Goal: Information Seeking & Learning: Compare options

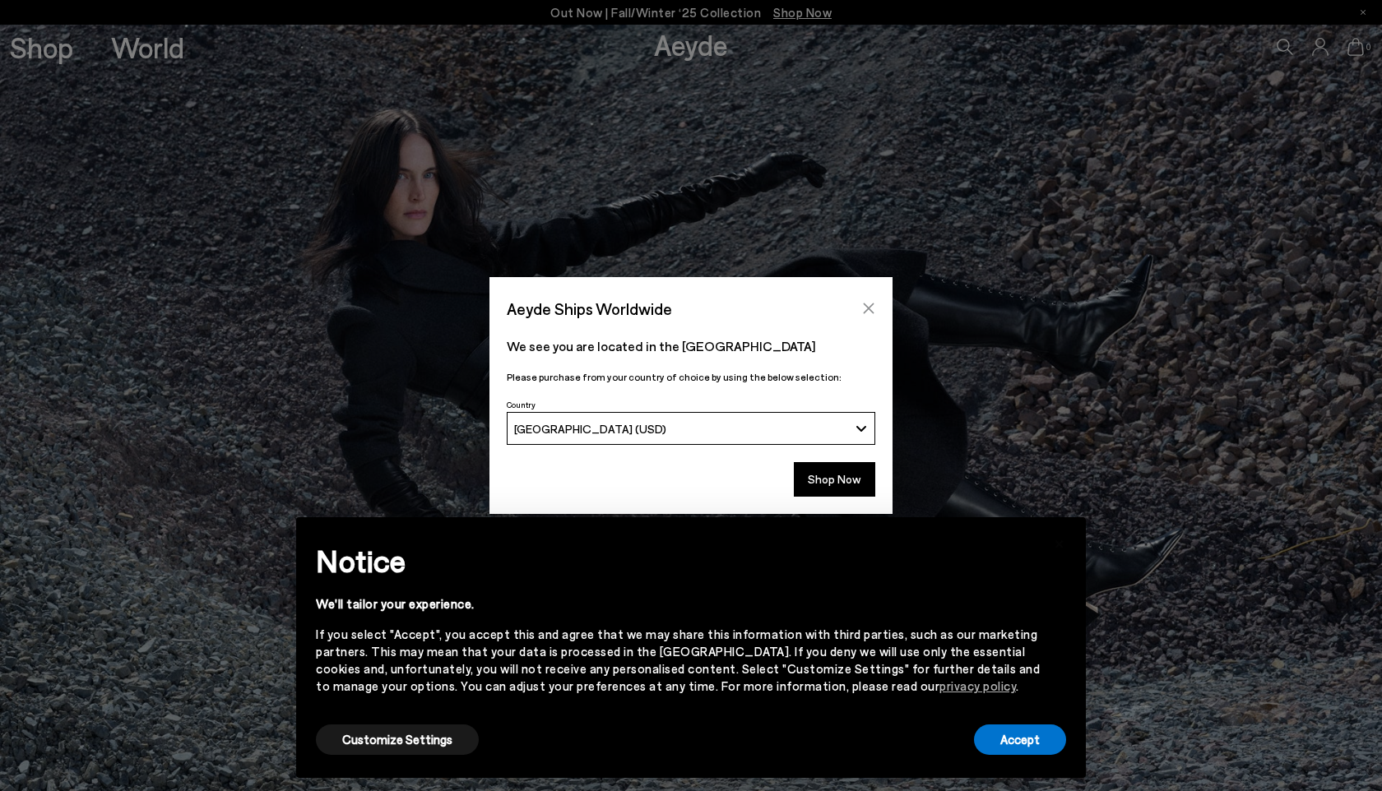
click at [867, 305] on icon "Close" at bounding box center [868, 308] width 13 height 13
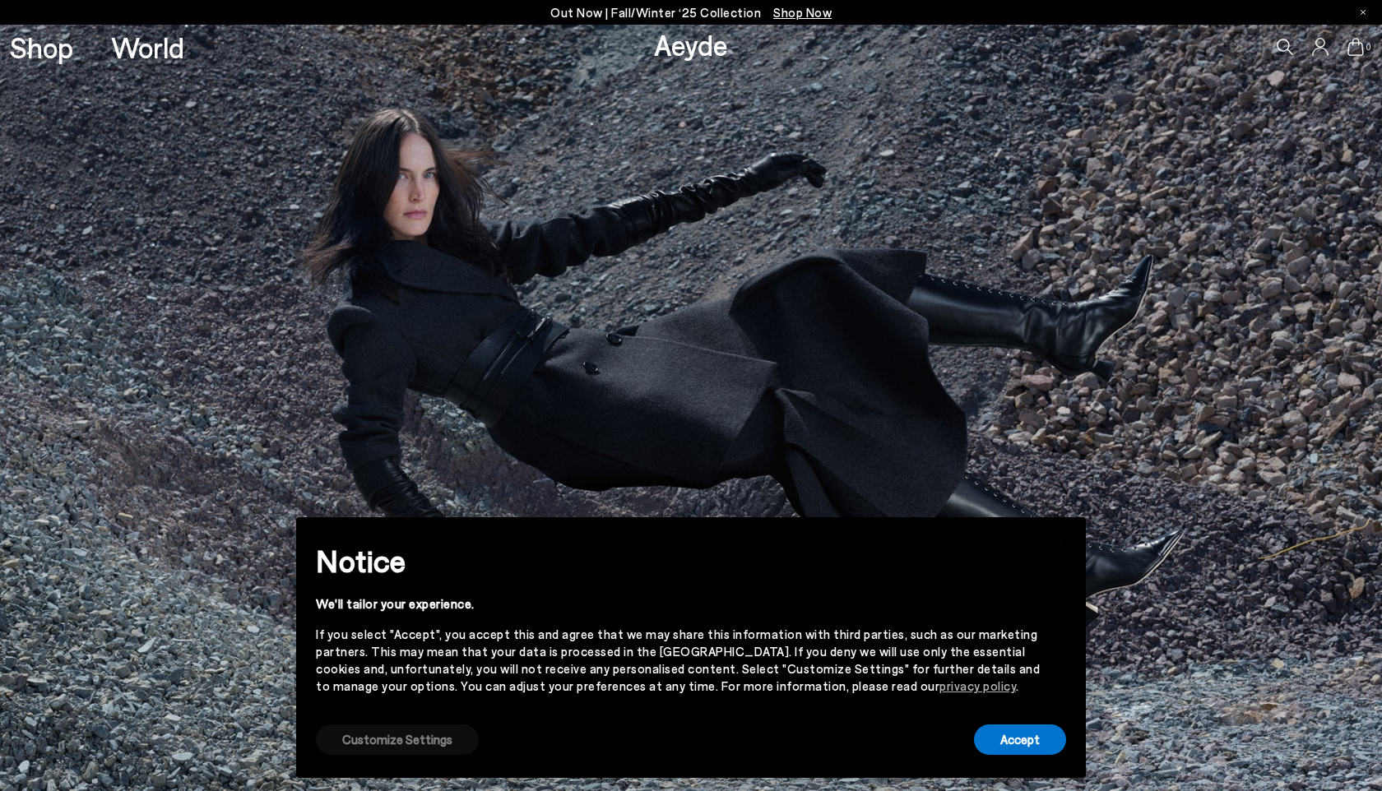
click at [412, 735] on button "Customize Settings" at bounding box center [397, 740] width 163 height 30
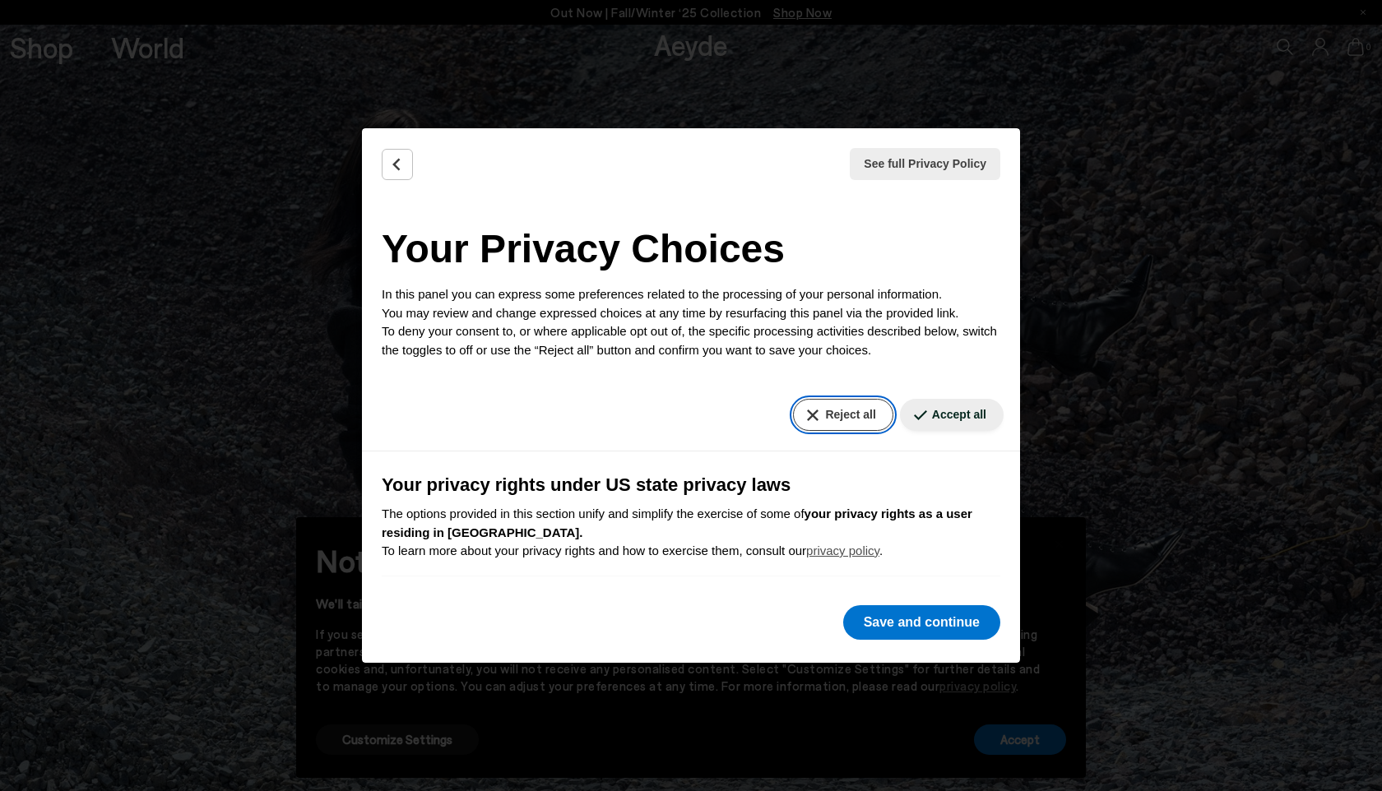
click at [835, 412] on button "Reject all" at bounding box center [843, 415] width 100 height 32
click at [909, 622] on button "Save and continue" at bounding box center [921, 622] width 157 height 35
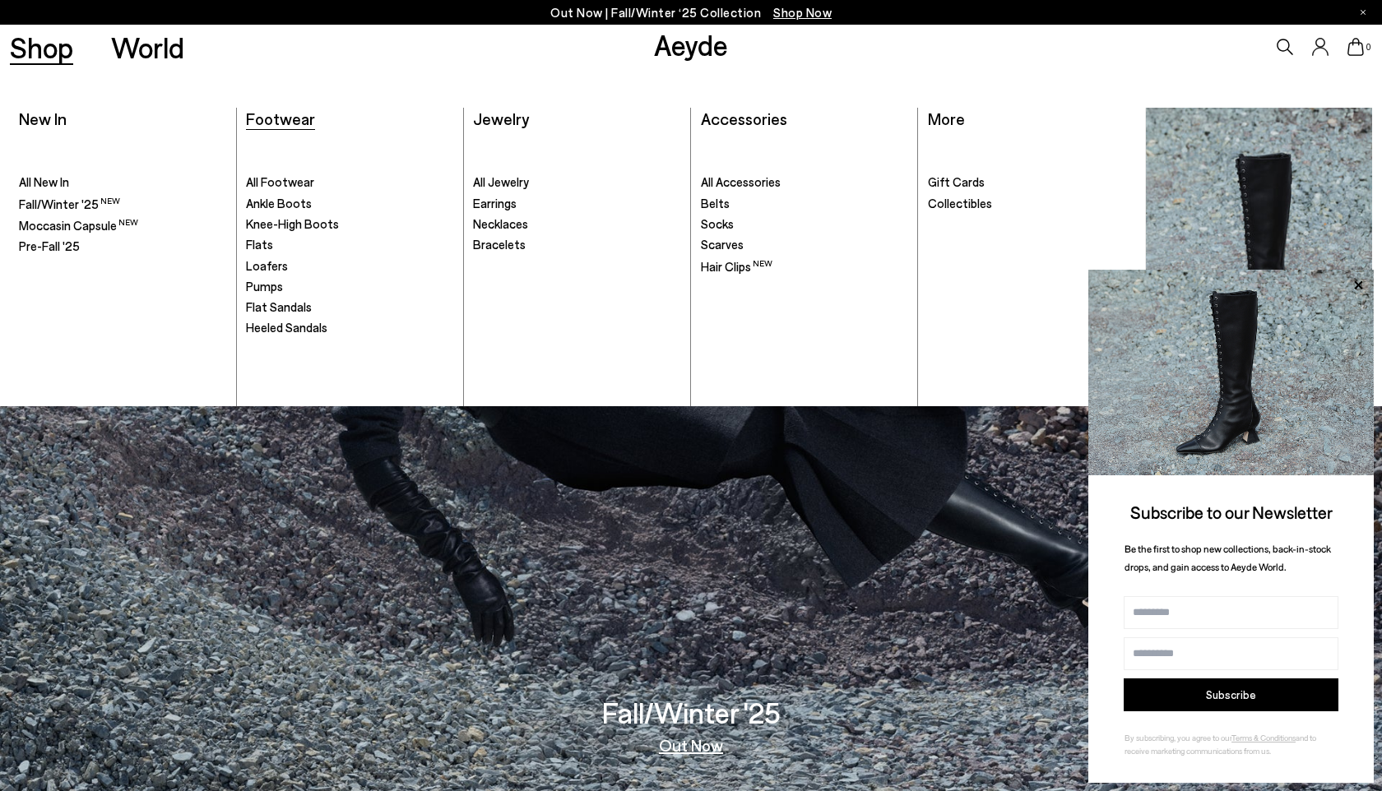
click at [304, 122] on span "Footwear" at bounding box center [280, 119] width 69 height 20
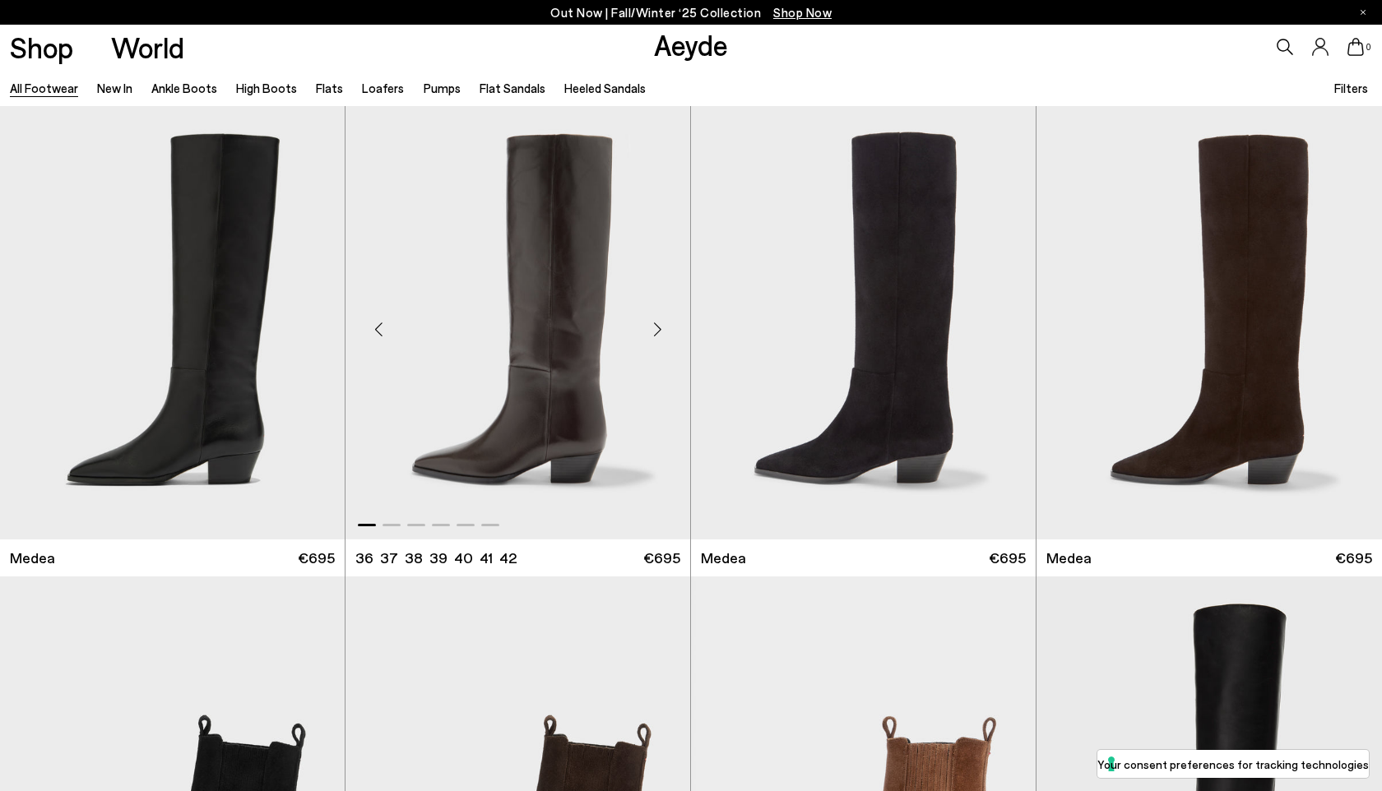
click at [663, 327] on div "Next slide" at bounding box center [656, 329] width 49 height 49
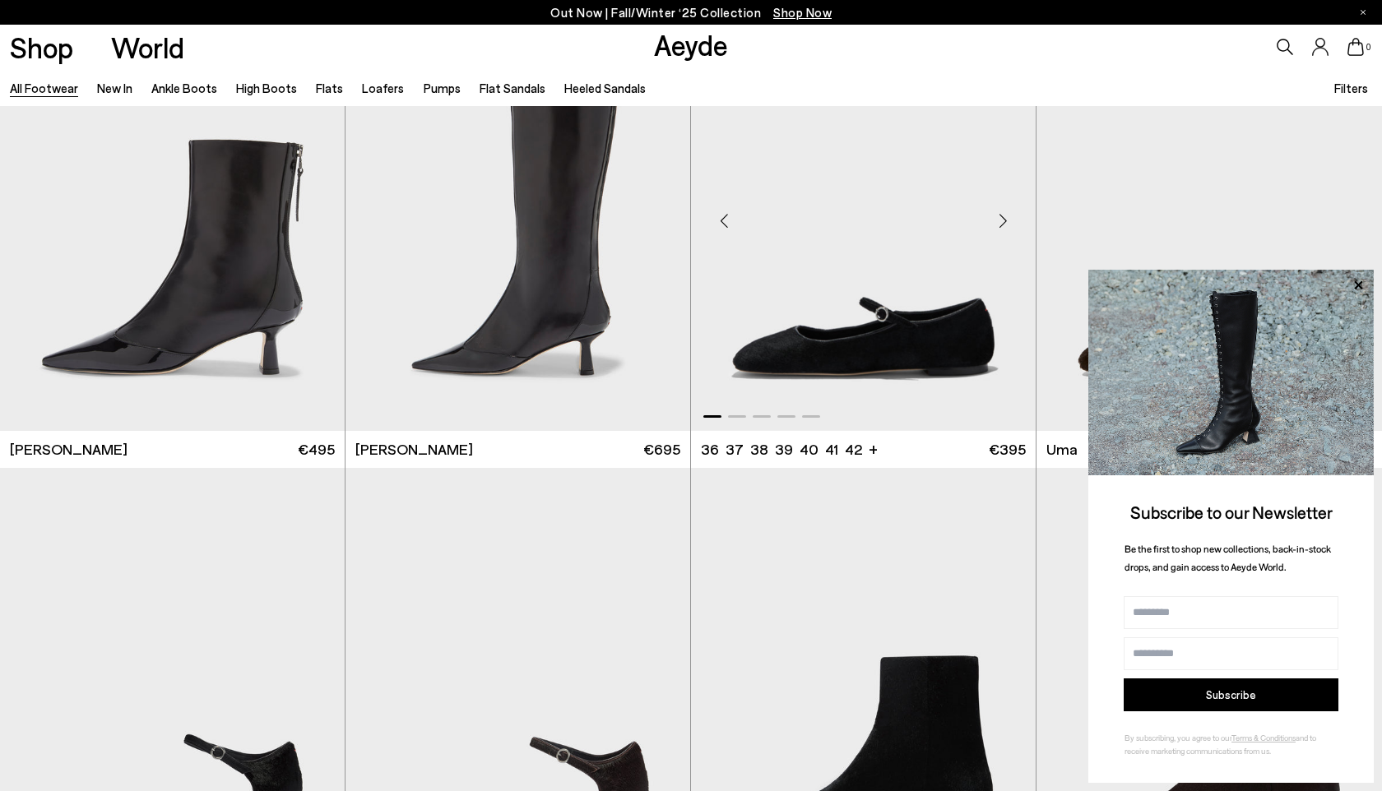
scroll to position [4810, 0]
click at [1362, 283] on icon at bounding box center [1357, 285] width 21 height 21
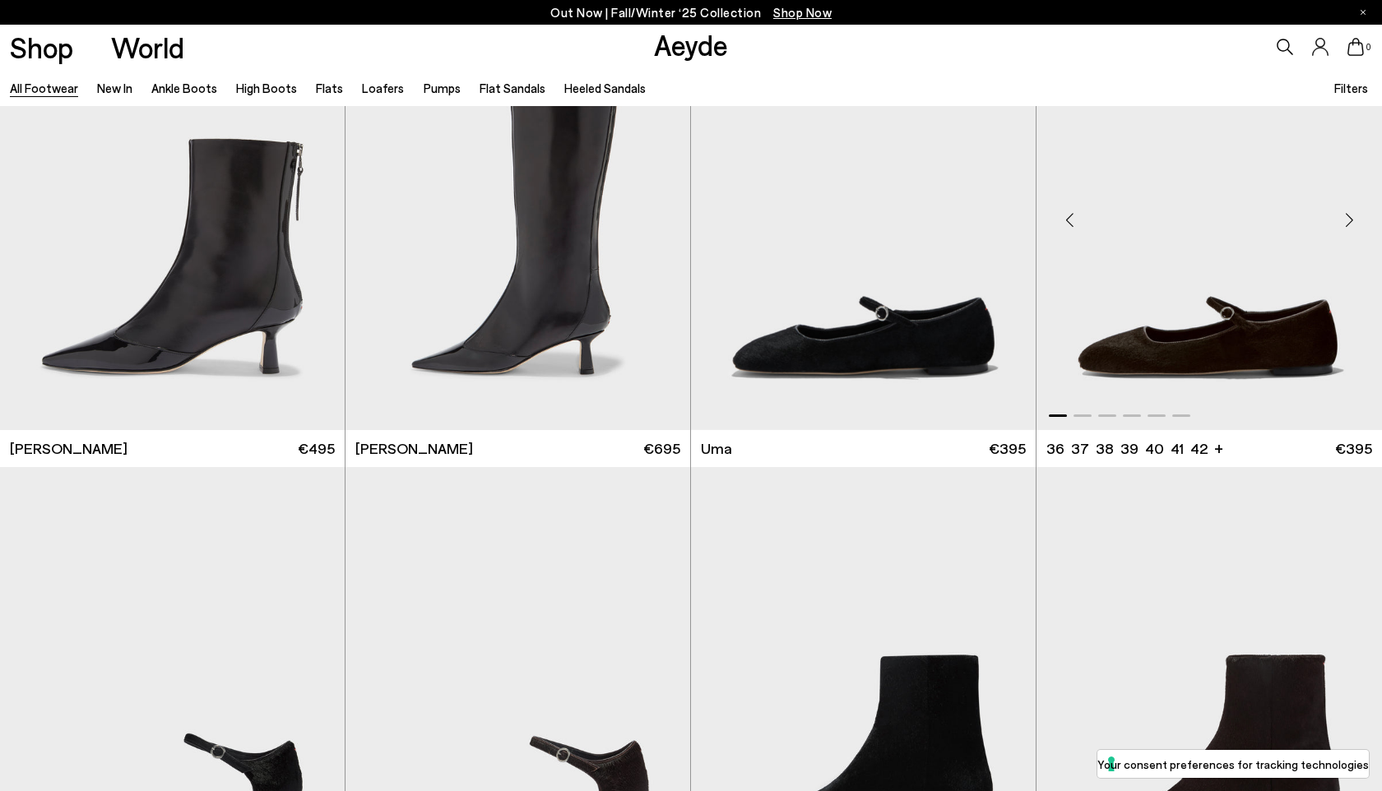
click at [1351, 218] on div "Next slide" at bounding box center [1348, 220] width 49 height 49
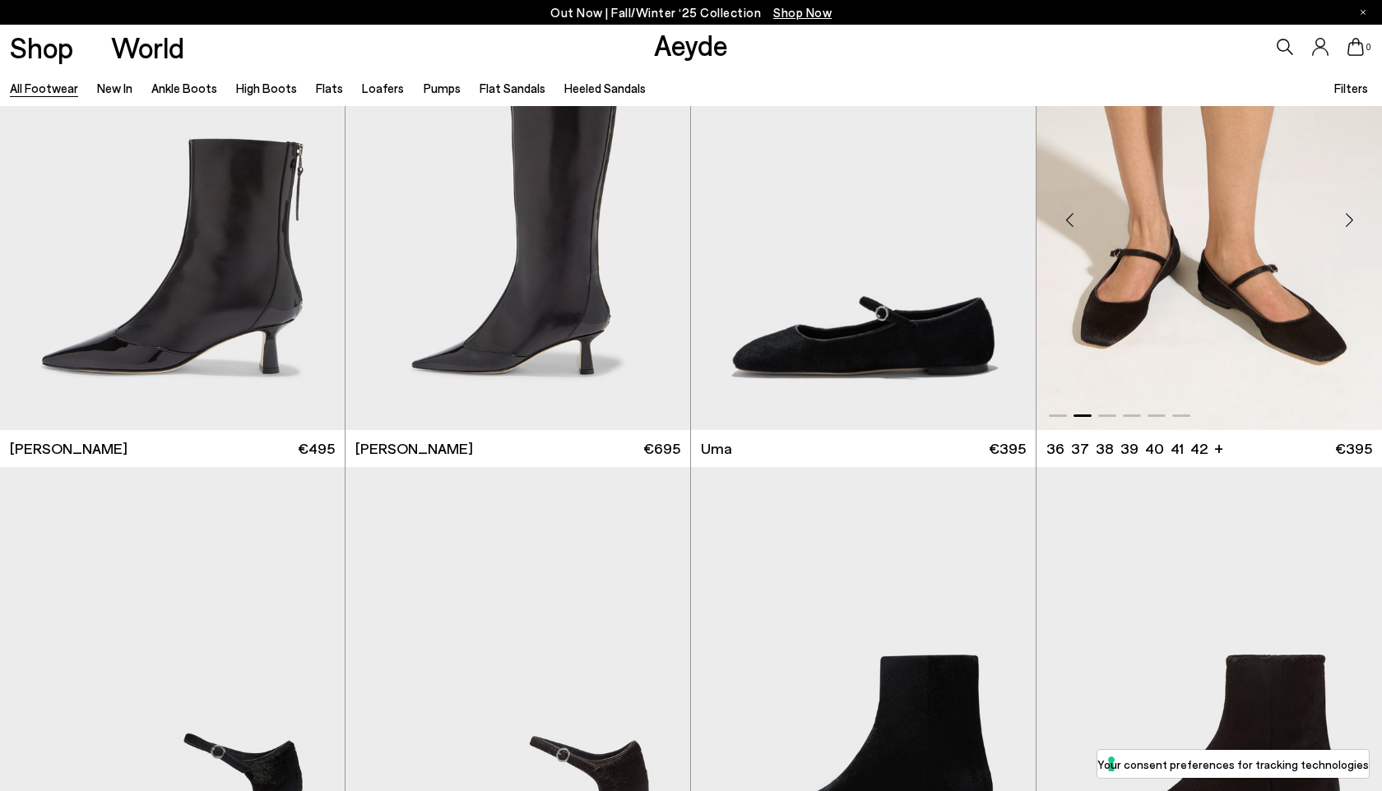
click at [1351, 218] on div "Next slide" at bounding box center [1348, 220] width 49 height 49
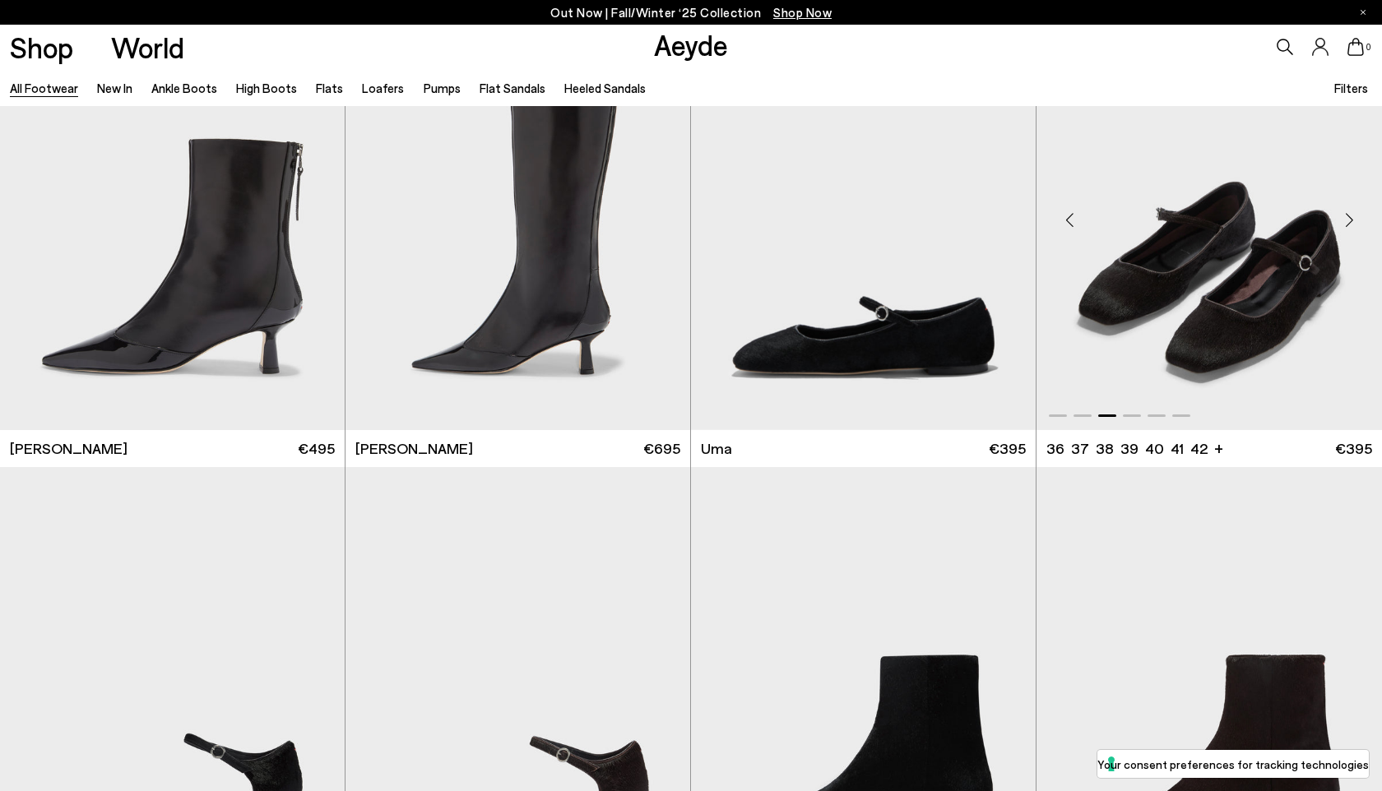
click at [1351, 218] on div "Next slide" at bounding box center [1348, 220] width 49 height 49
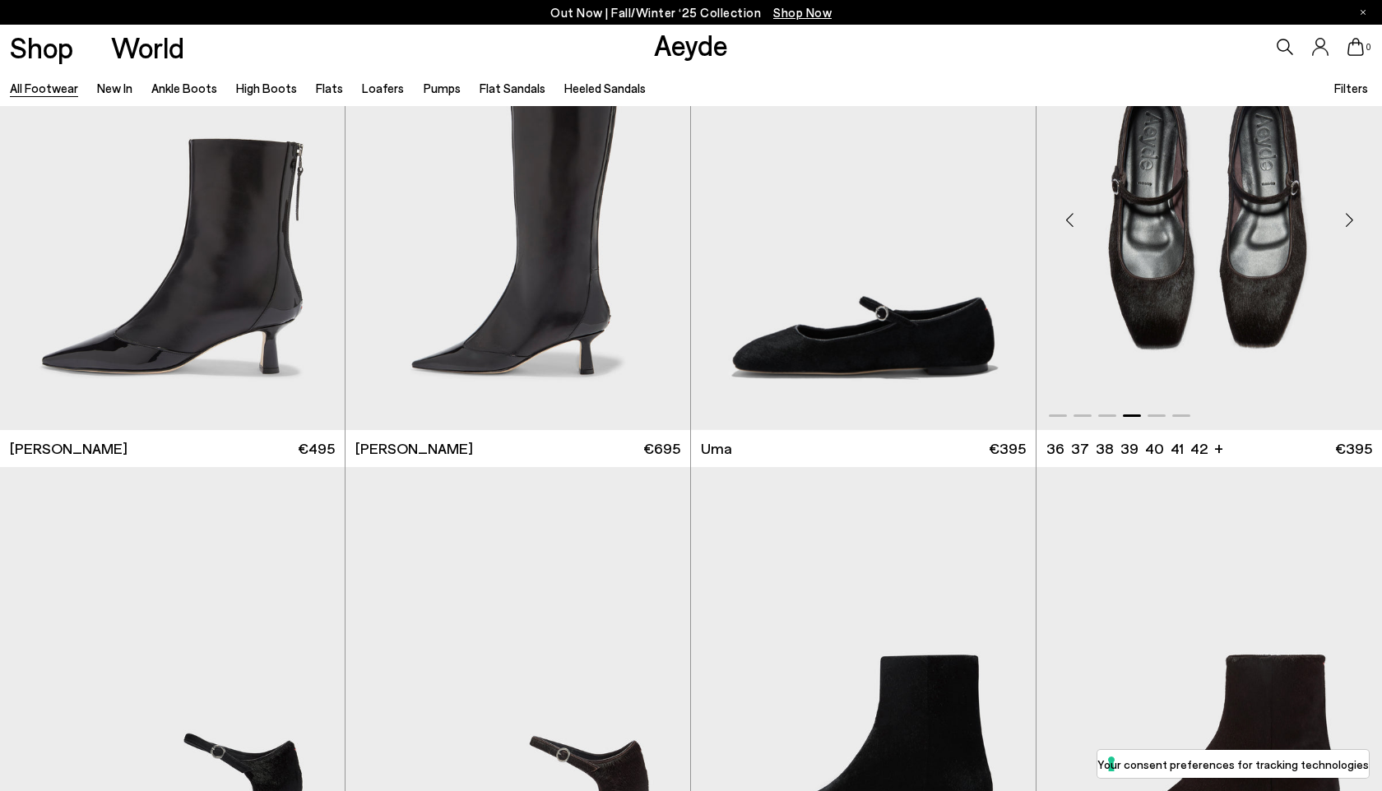
click at [1351, 218] on div "Next slide" at bounding box center [1348, 220] width 49 height 49
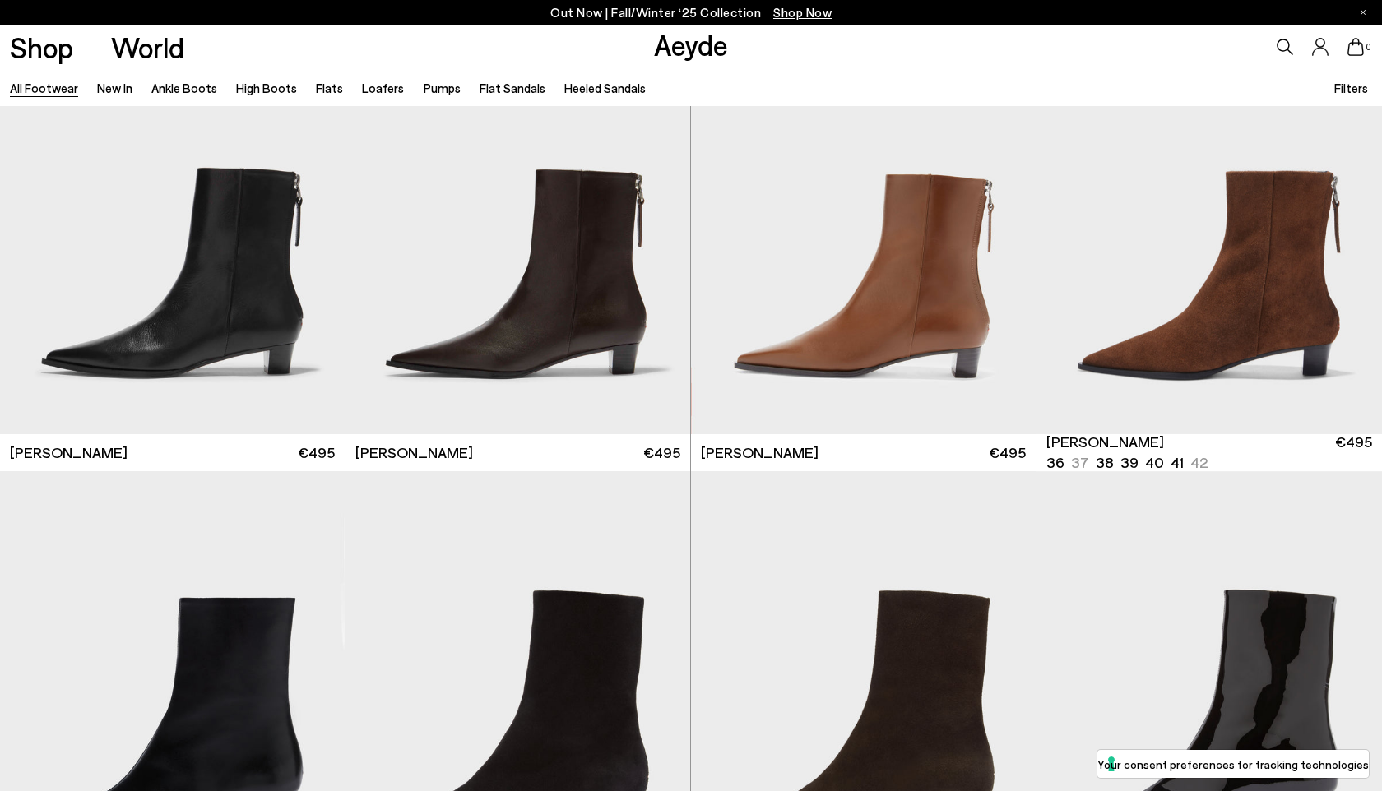
scroll to position [7485, 0]
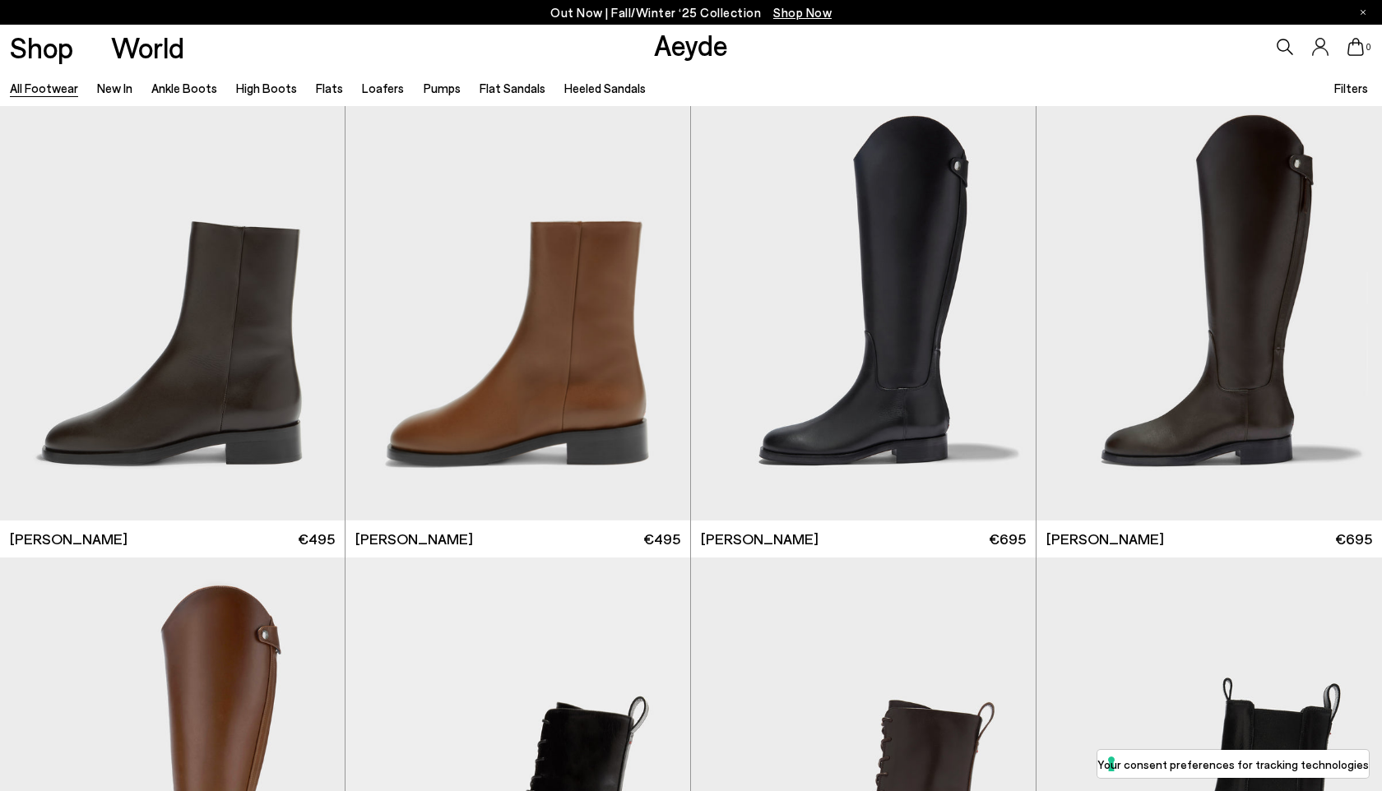
scroll to position [11413, 0]
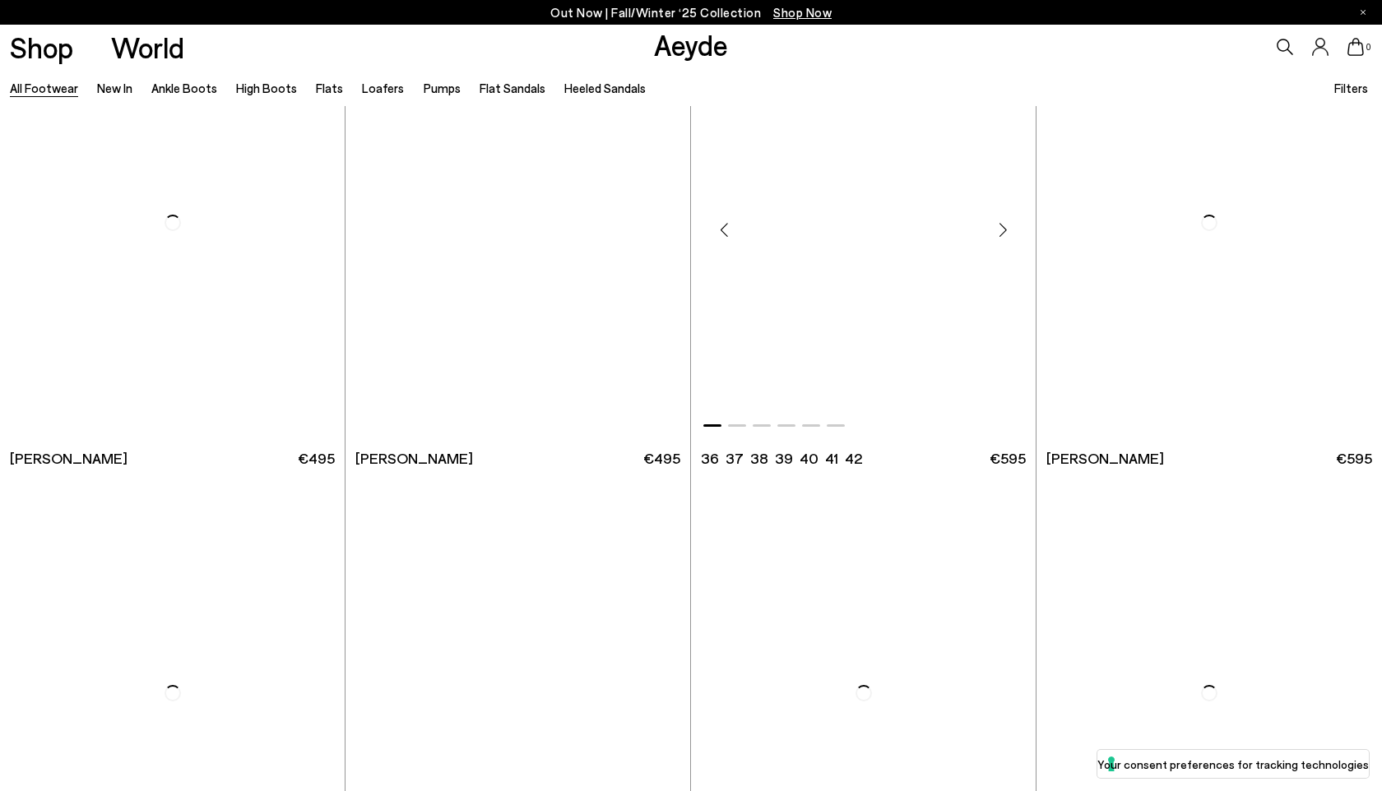
scroll to position [13969, 0]
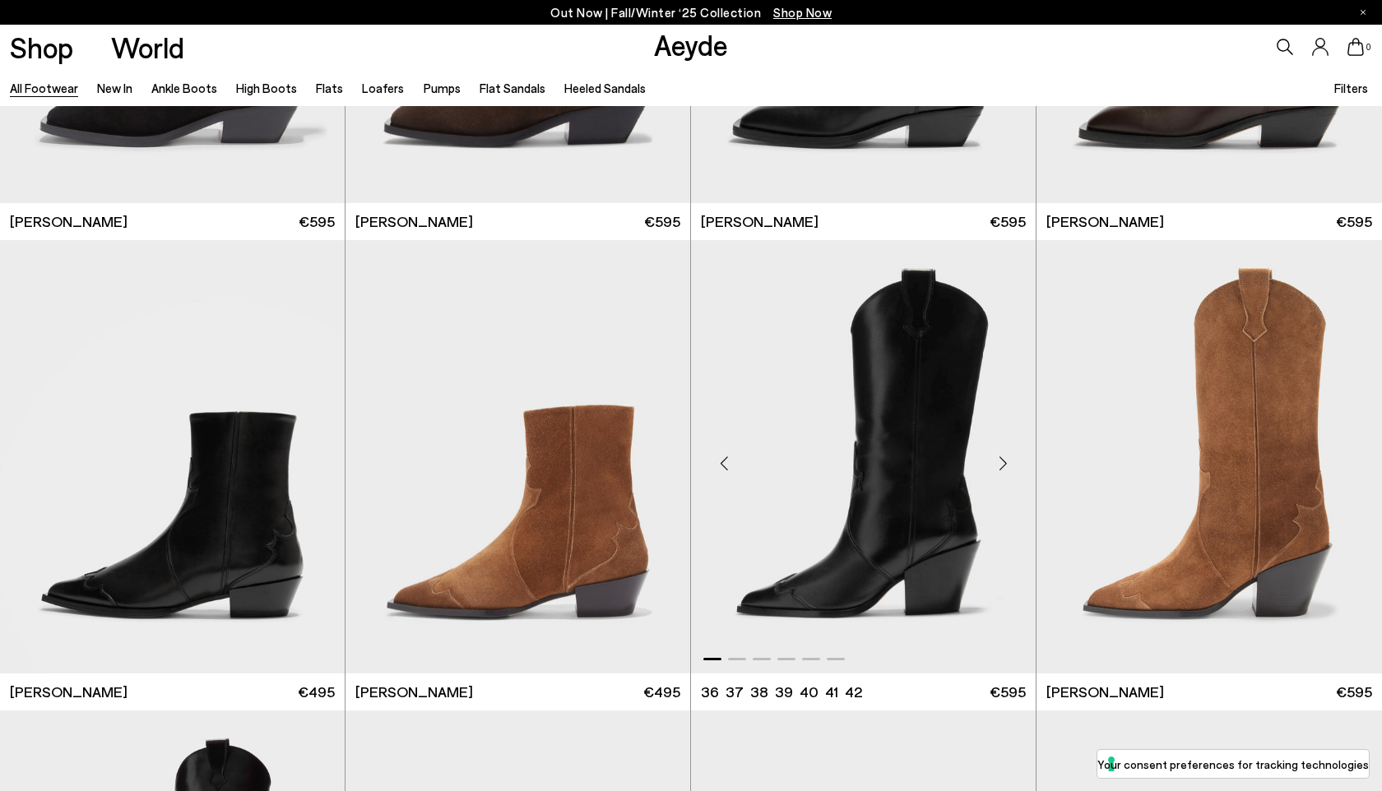
click at [1010, 479] on div "Next slide" at bounding box center [1002, 462] width 49 height 49
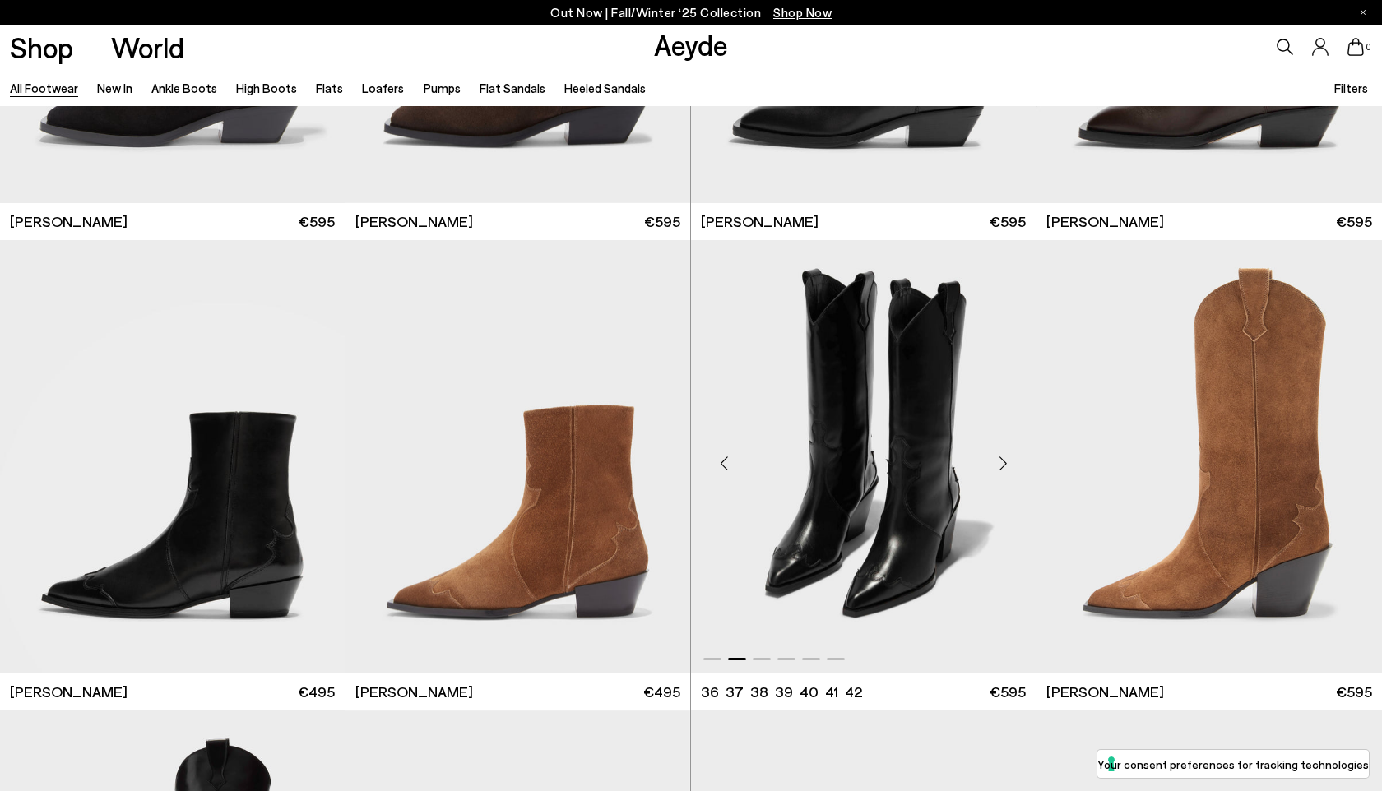
click at [1010, 479] on div "Next slide" at bounding box center [1002, 462] width 49 height 49
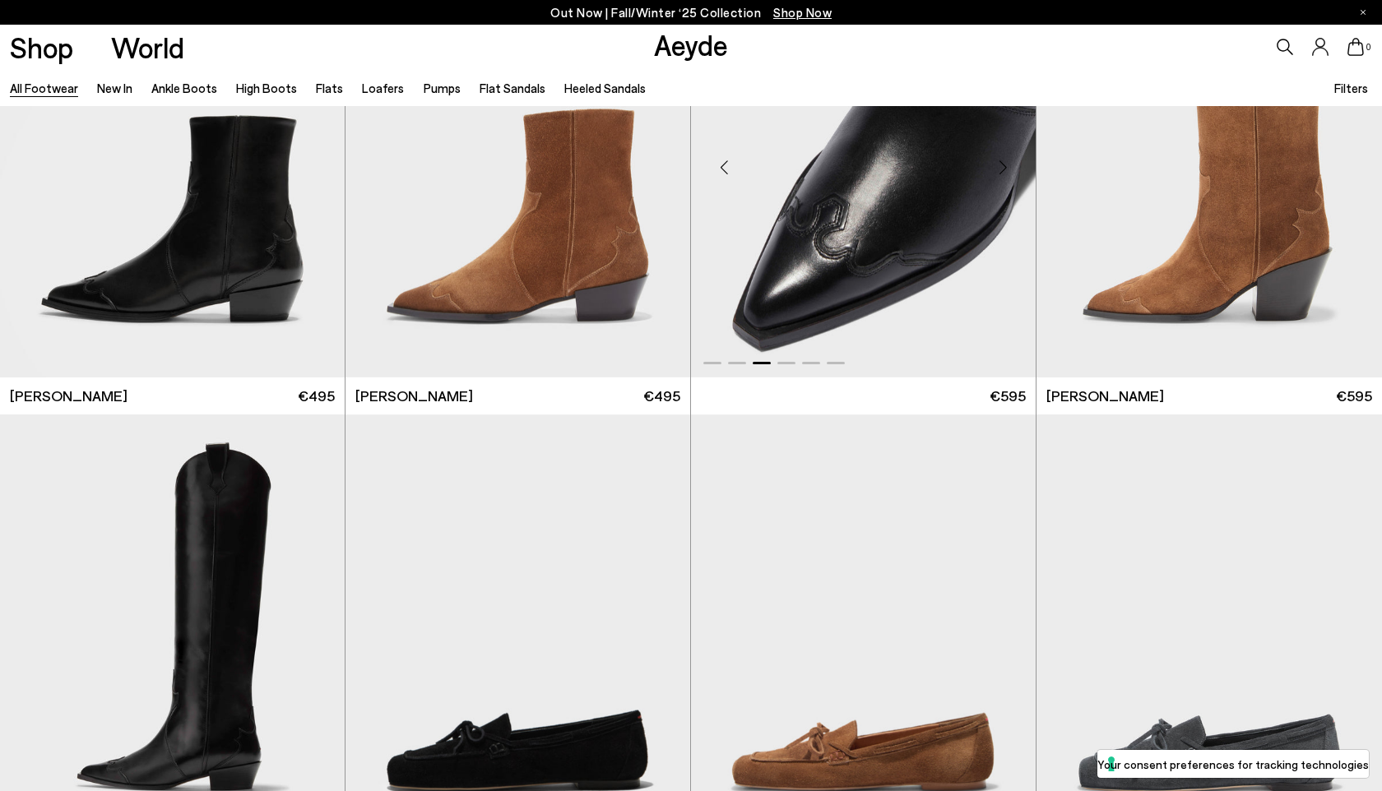
scroll to position [14983, 0]
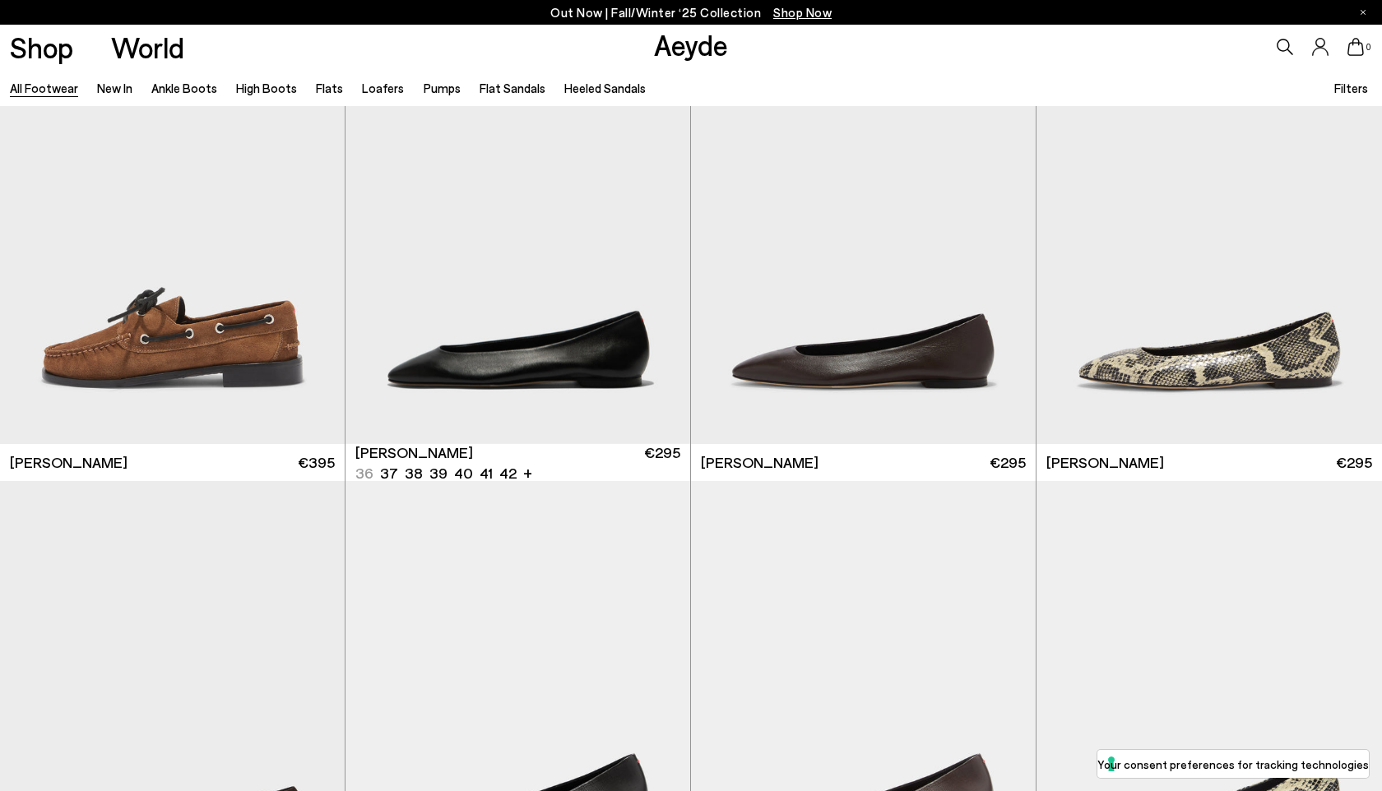
scroll to position [17546, 0]
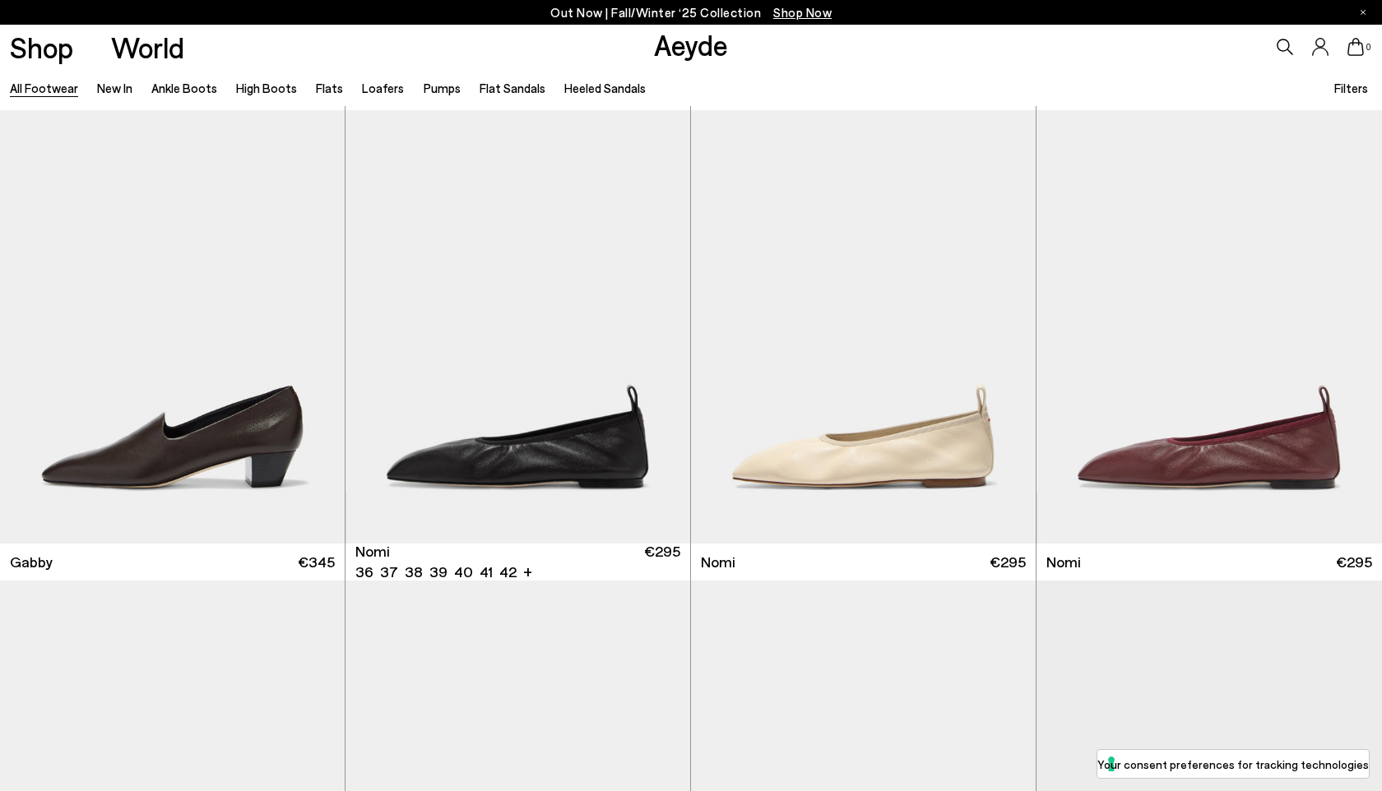
scroll to position [18827, 0]
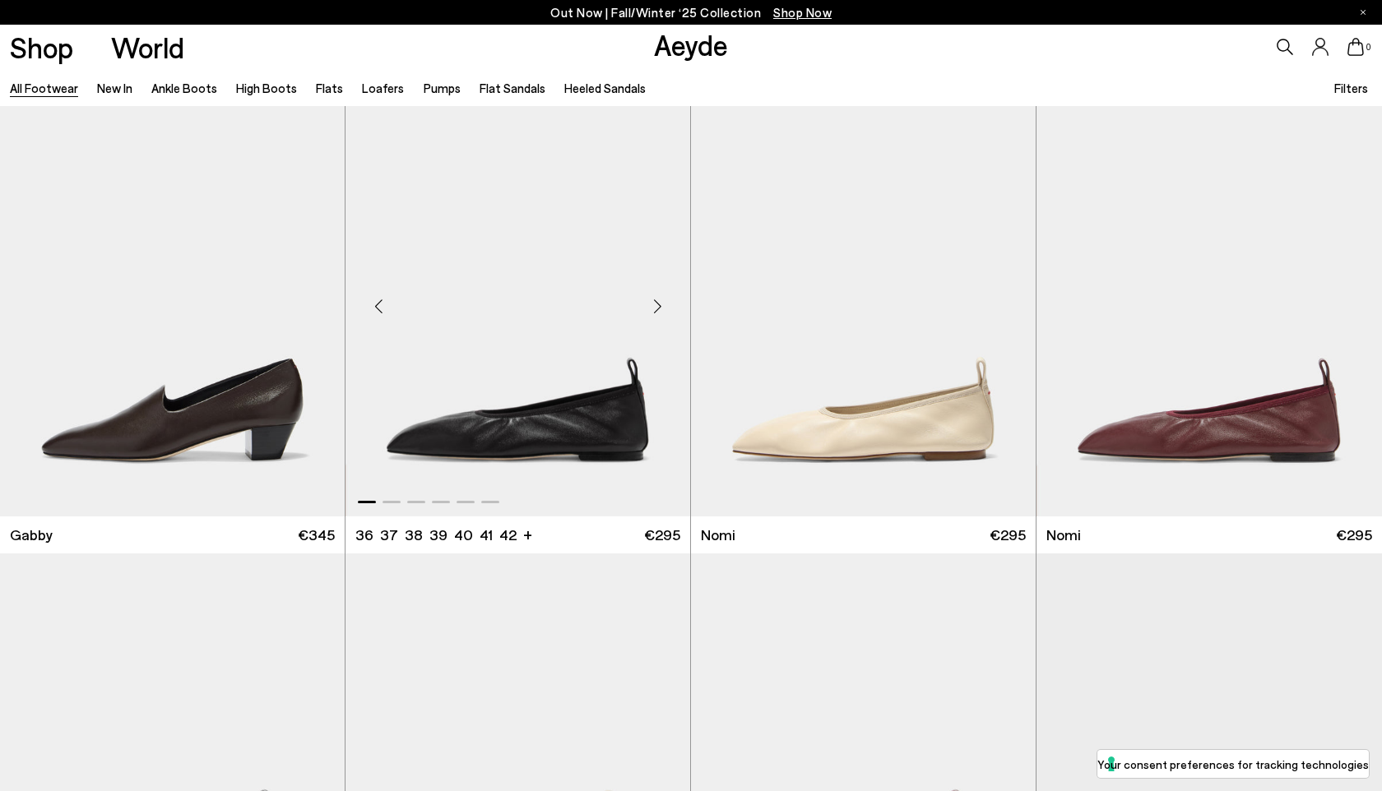
click at [659, 302] on div "Next slide" at bounding box center [656, 306] width 49 height 49
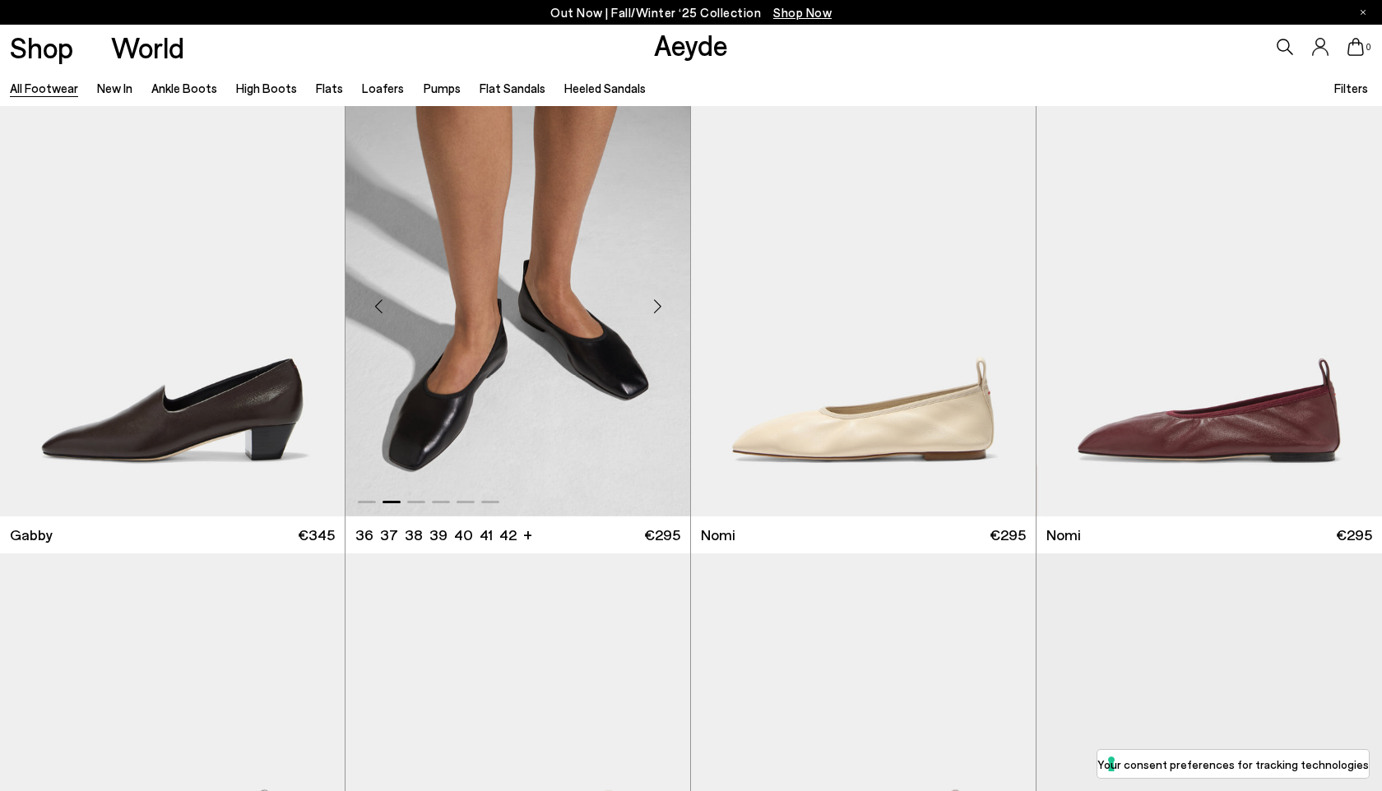
click at [659, 302] on div "Next slide" at bounding box center [656, 306] width 49 height 49
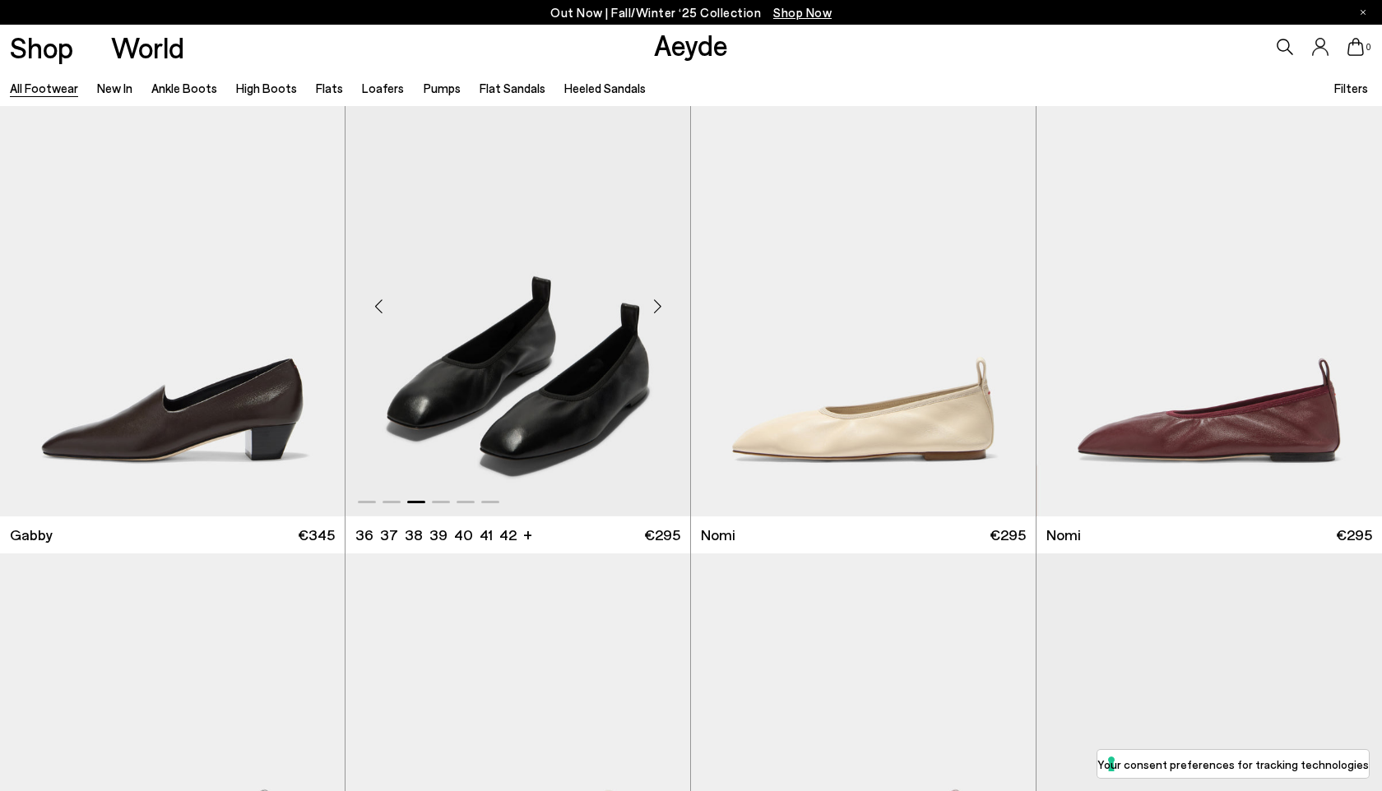
scroll to position [19317, 0]
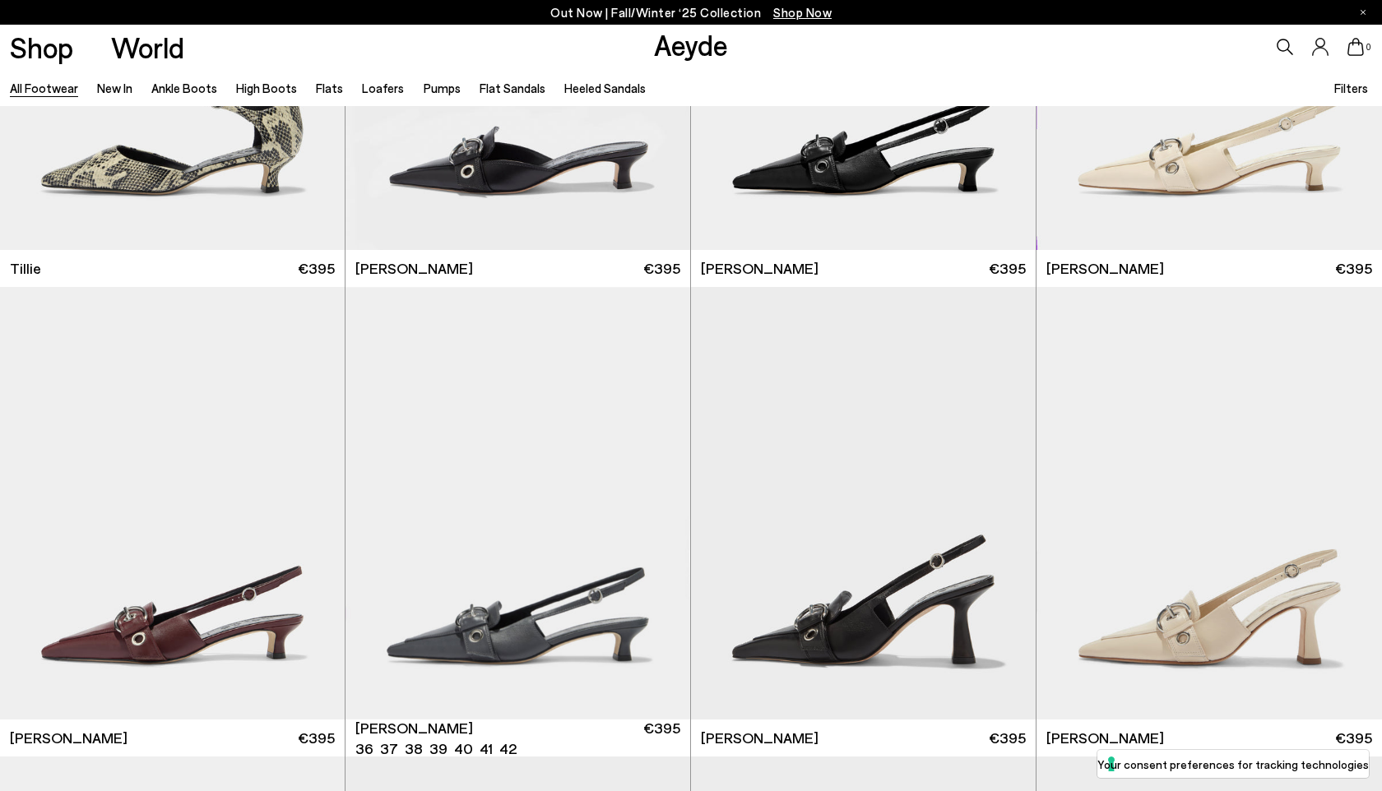
scroll to position [20813, 0]
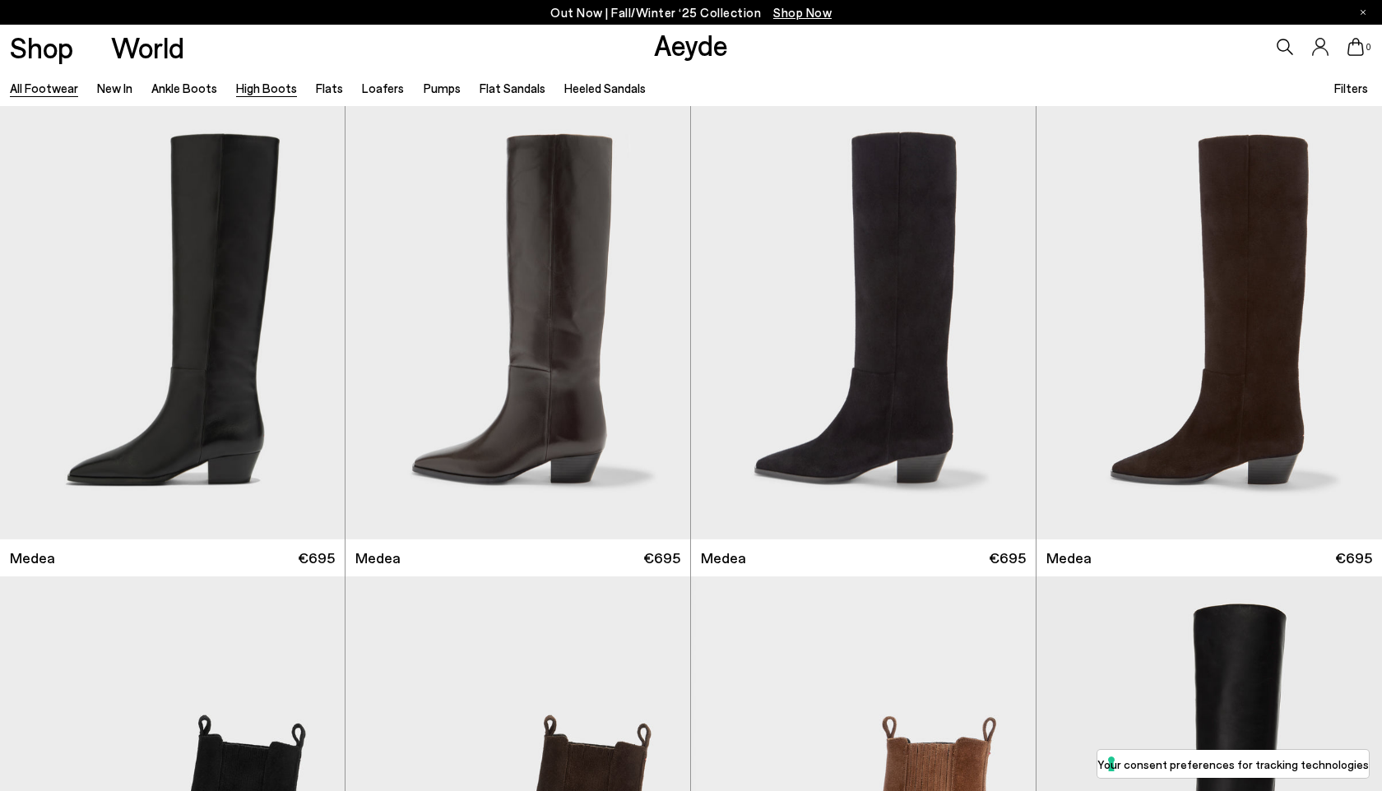
click at [271, 90] on link "High Boots" at bounding box center [266, 88] width 61 height 15
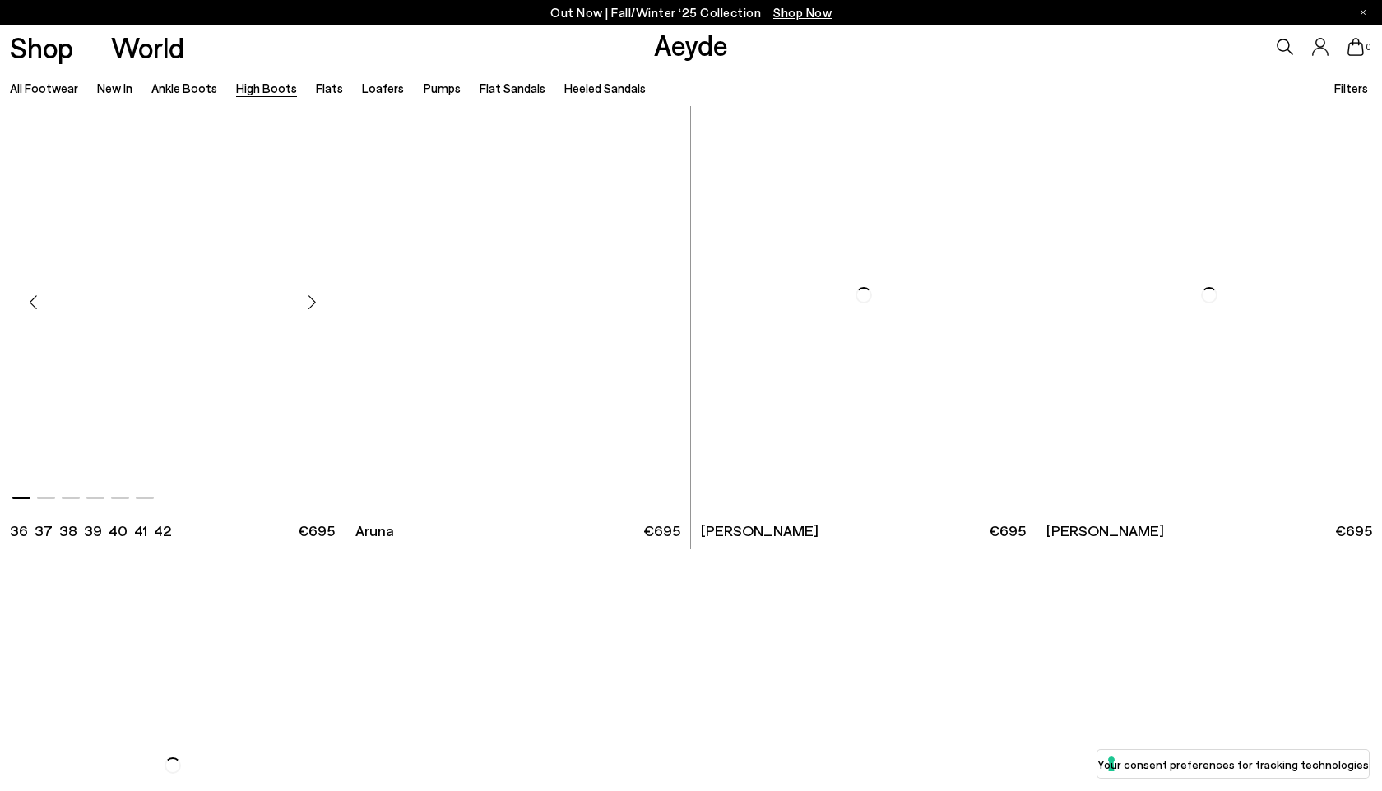
scroll to position [4244, 0]
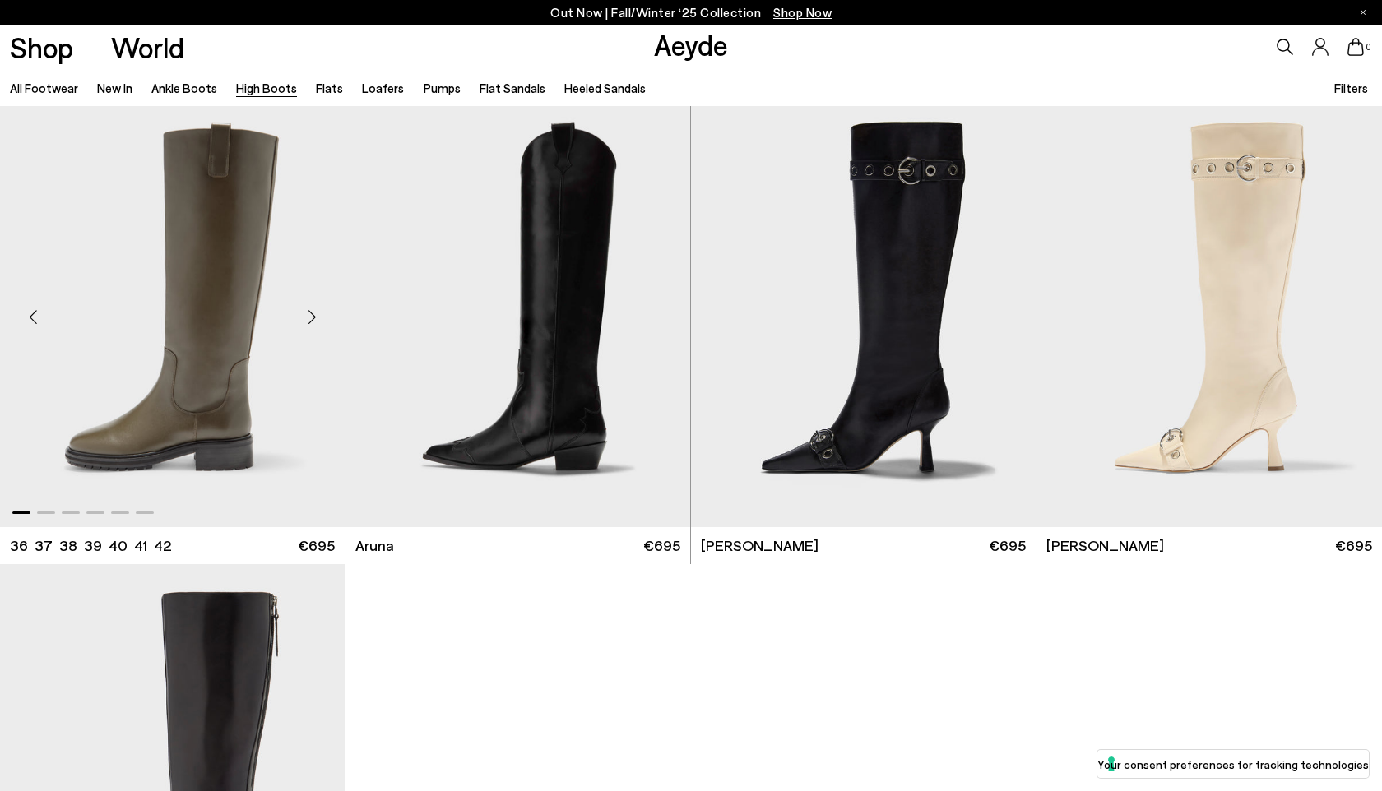
click at [313, 309] on div "Next slide" at bounding box center [311, 316] width 49 height 49
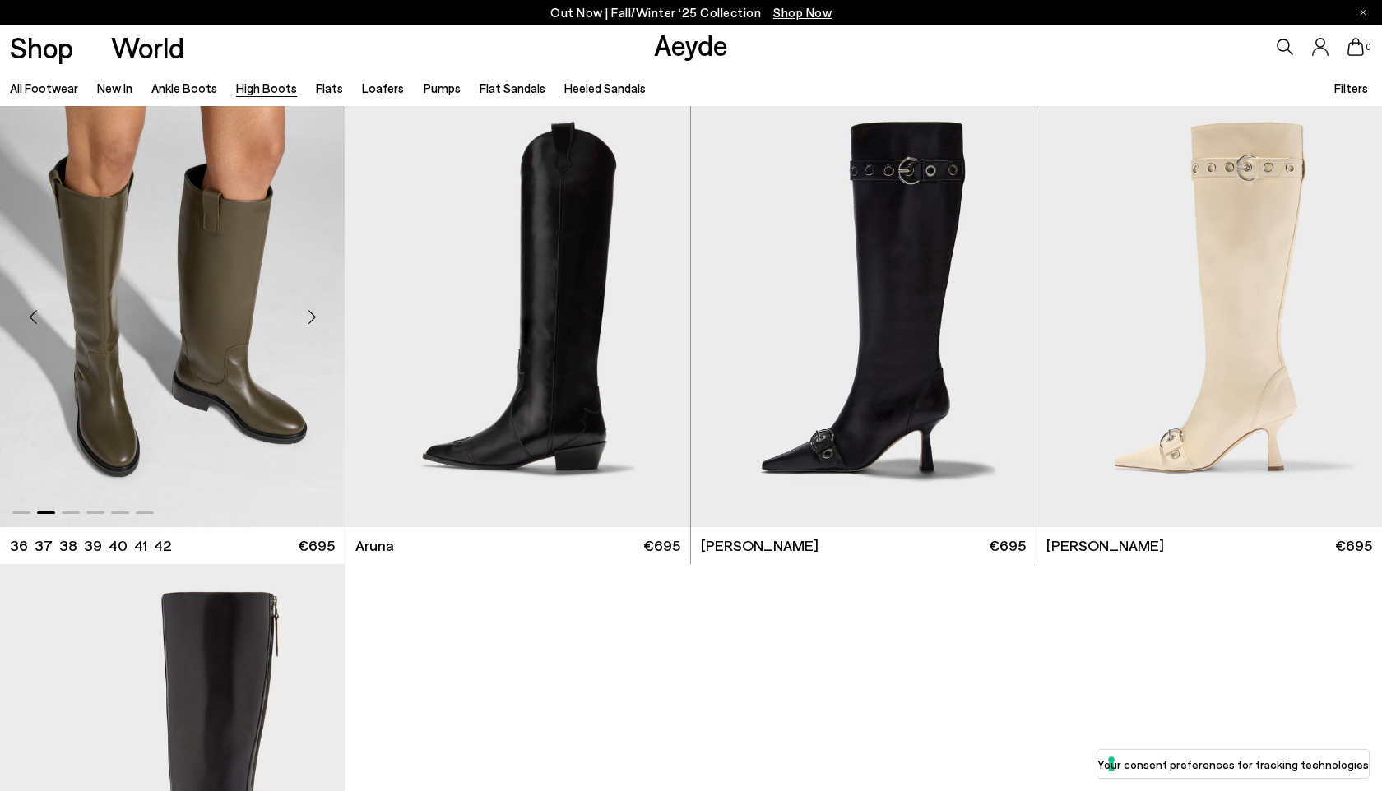
click at [313, 309] on div "Next slide" at bounding box center [311, 316] width 49 height 49
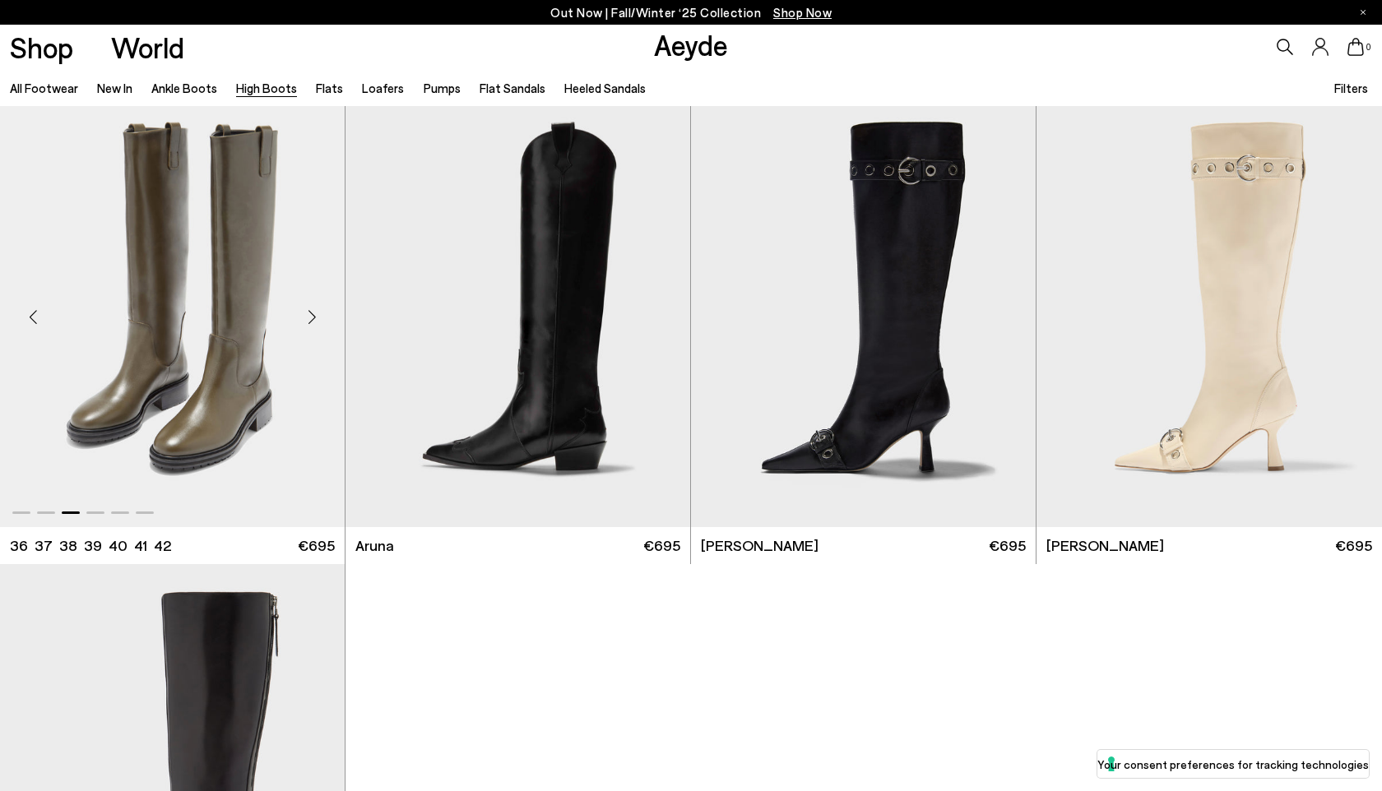
click at [313, 309] on div "Next slide" at bounding box center [311, 316] width 49 height 49
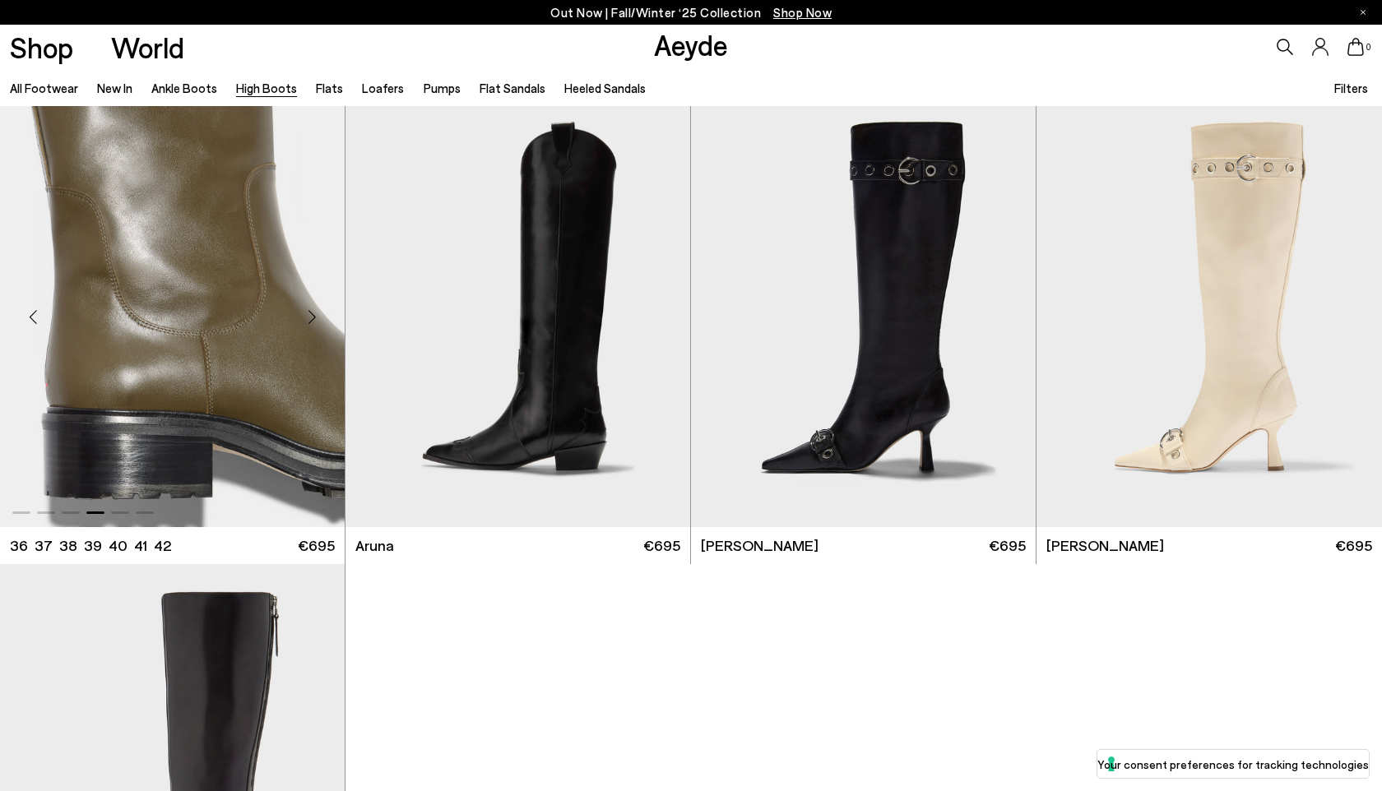
click at [313, 309] on div "Next slide" at bounding box center [311, 316] width 49 height 49
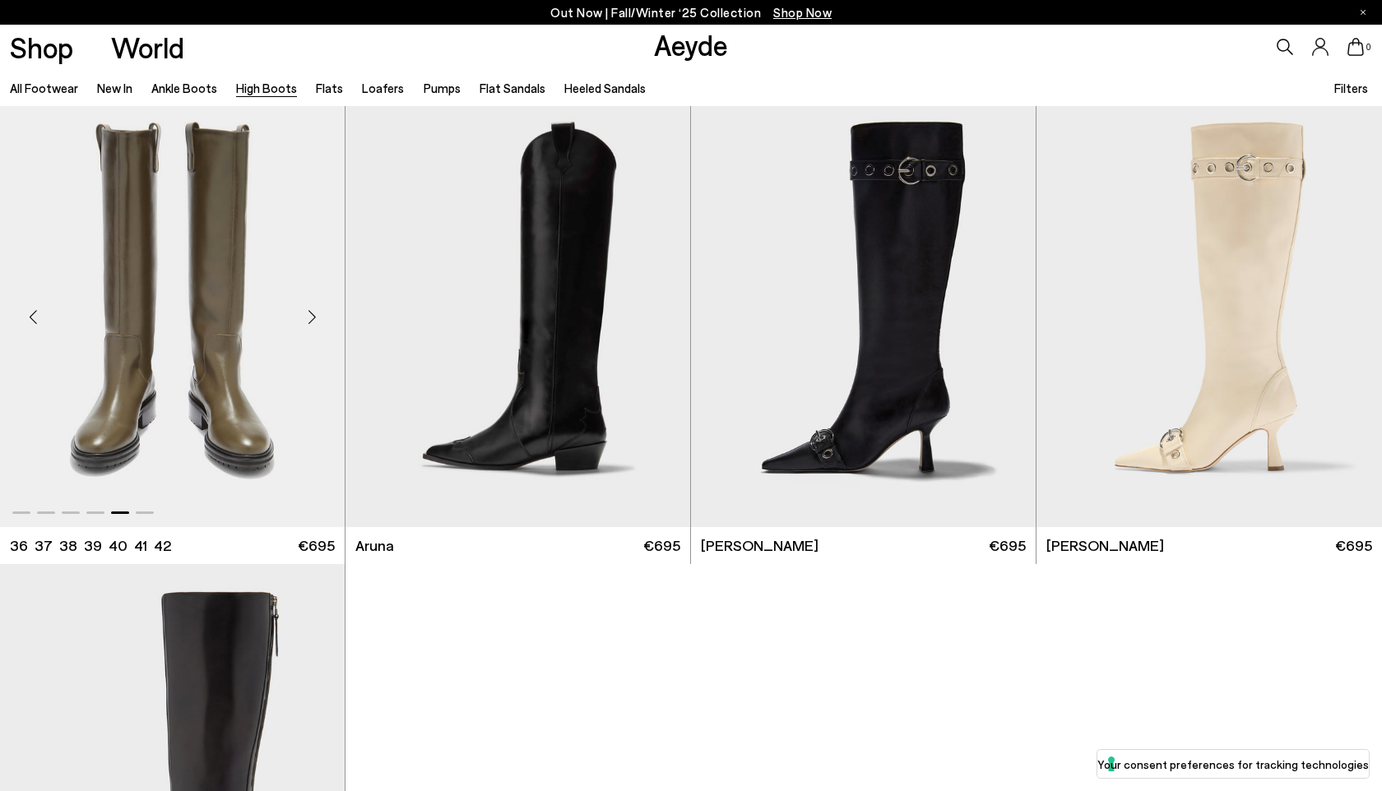
click at [313, 309] on div "Next slide" at bounding box center [311, 316] width 49 height 49
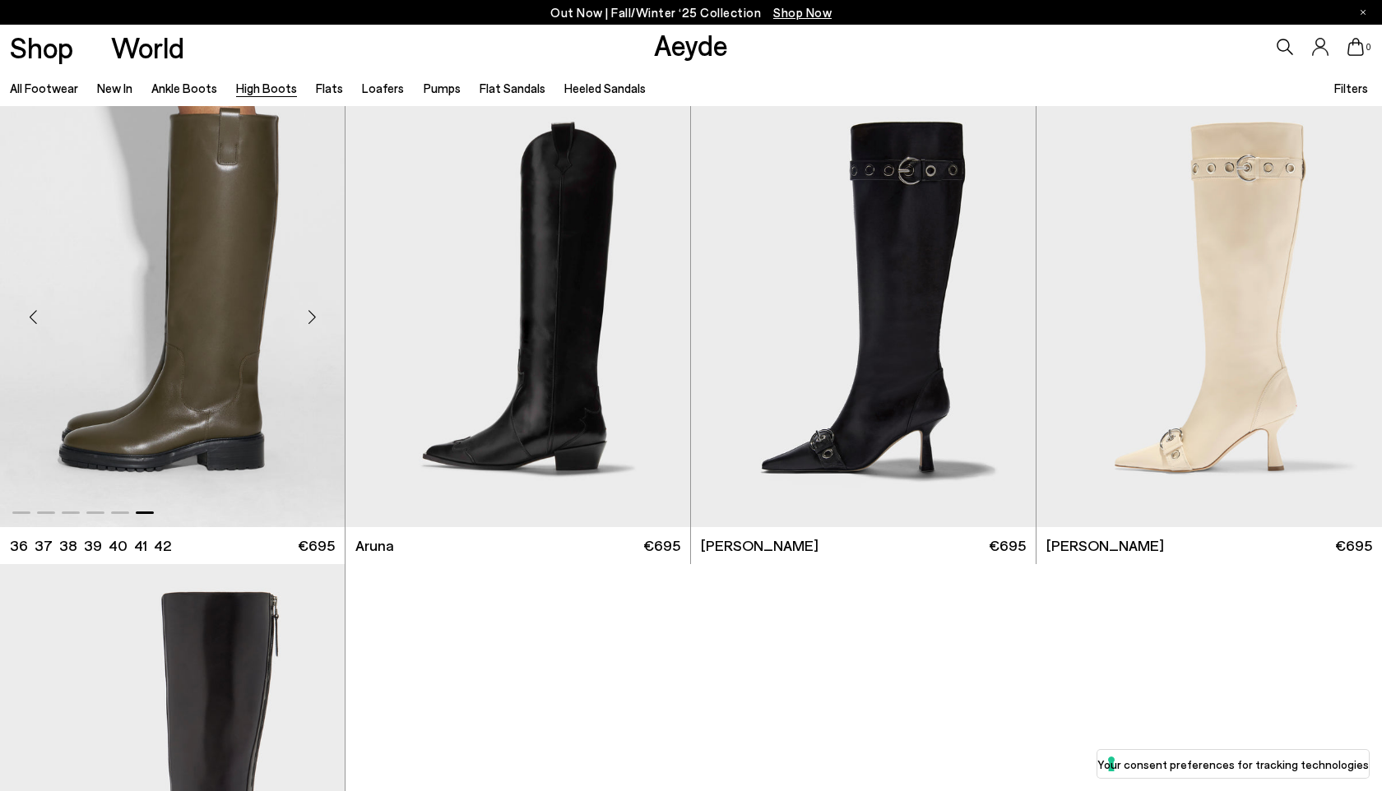
click at [253, 311] on img "6 / 6" at bounding box center [172, 310] width 345 height 433
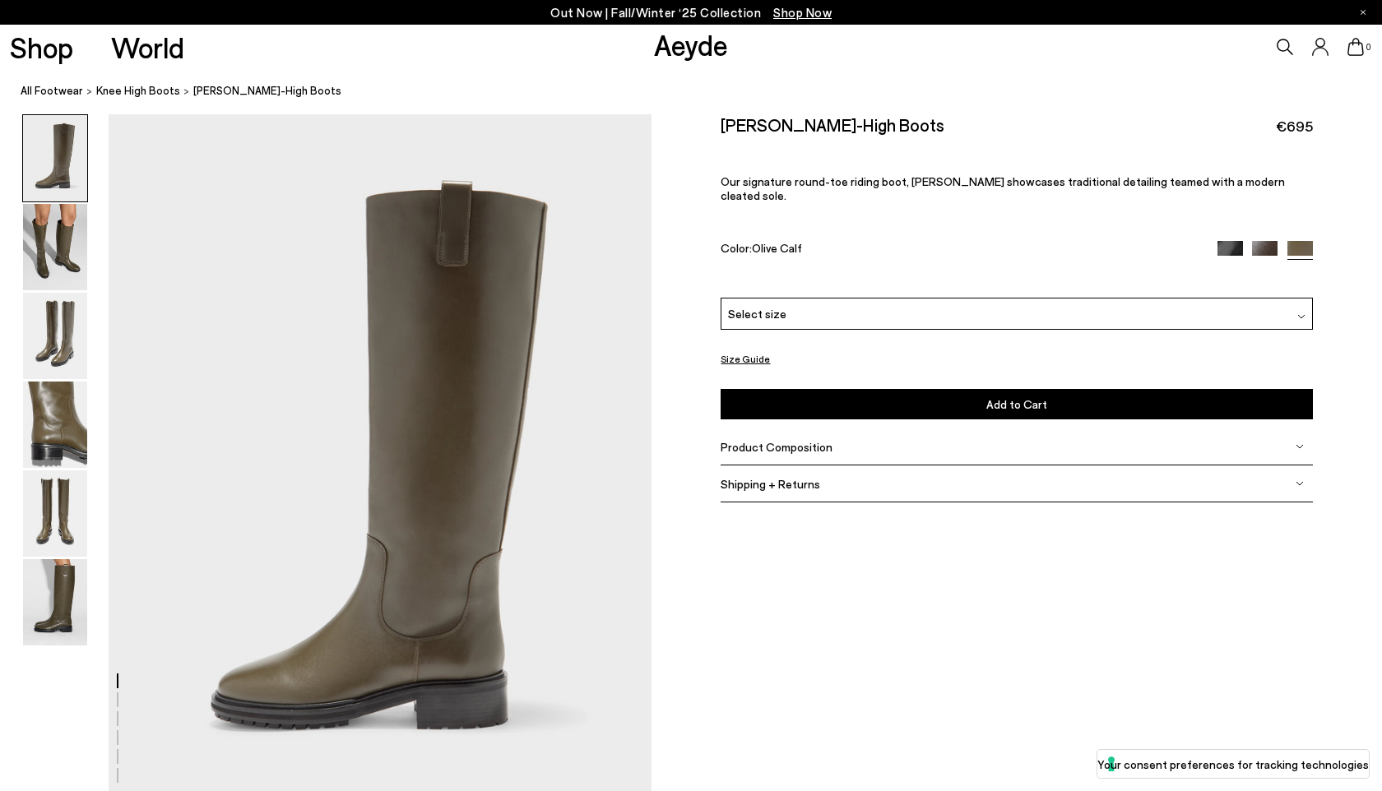
click at [1237, 241] on img at bounding box center [1229, 253] width 25 height 25
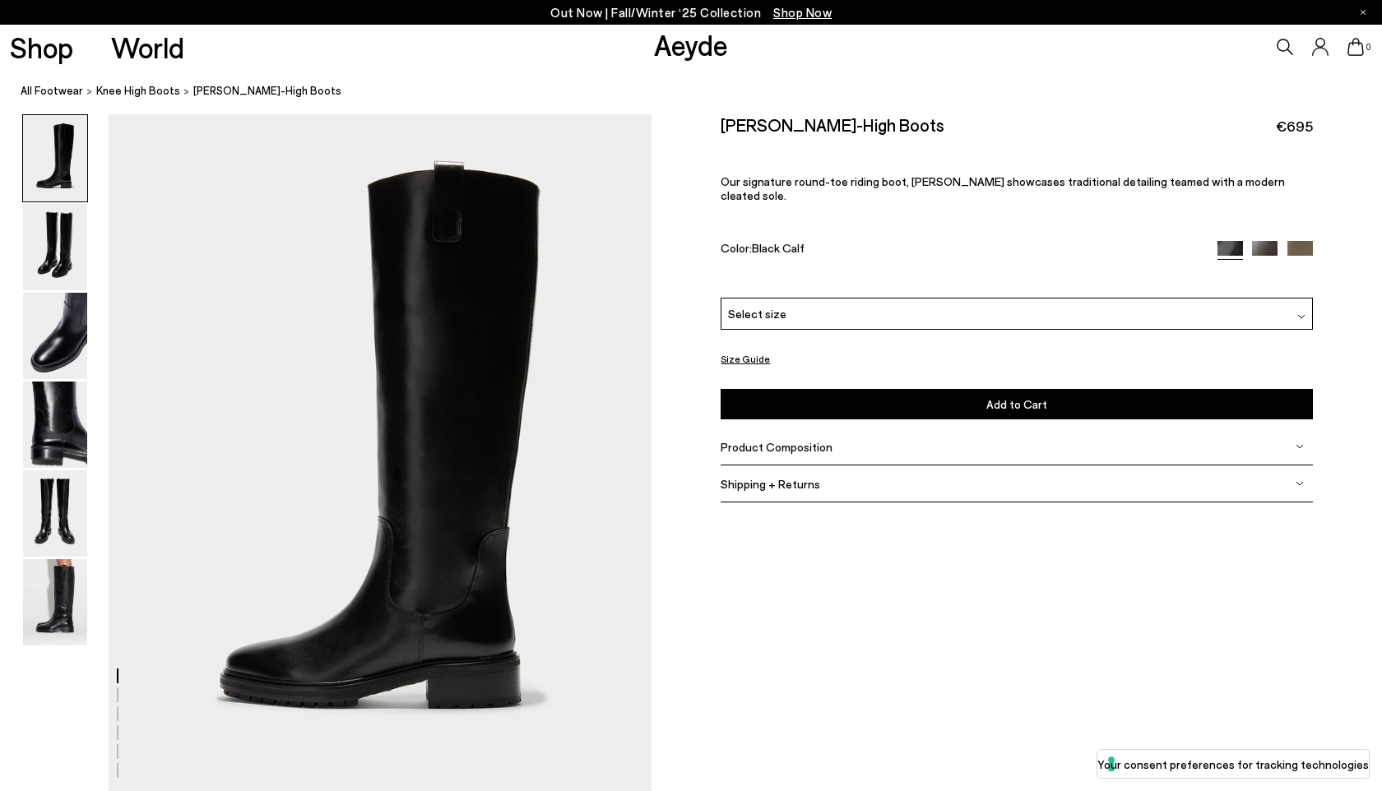
click at [1266, 241] on img at bounding box center [1264, 253] width 25 height 25
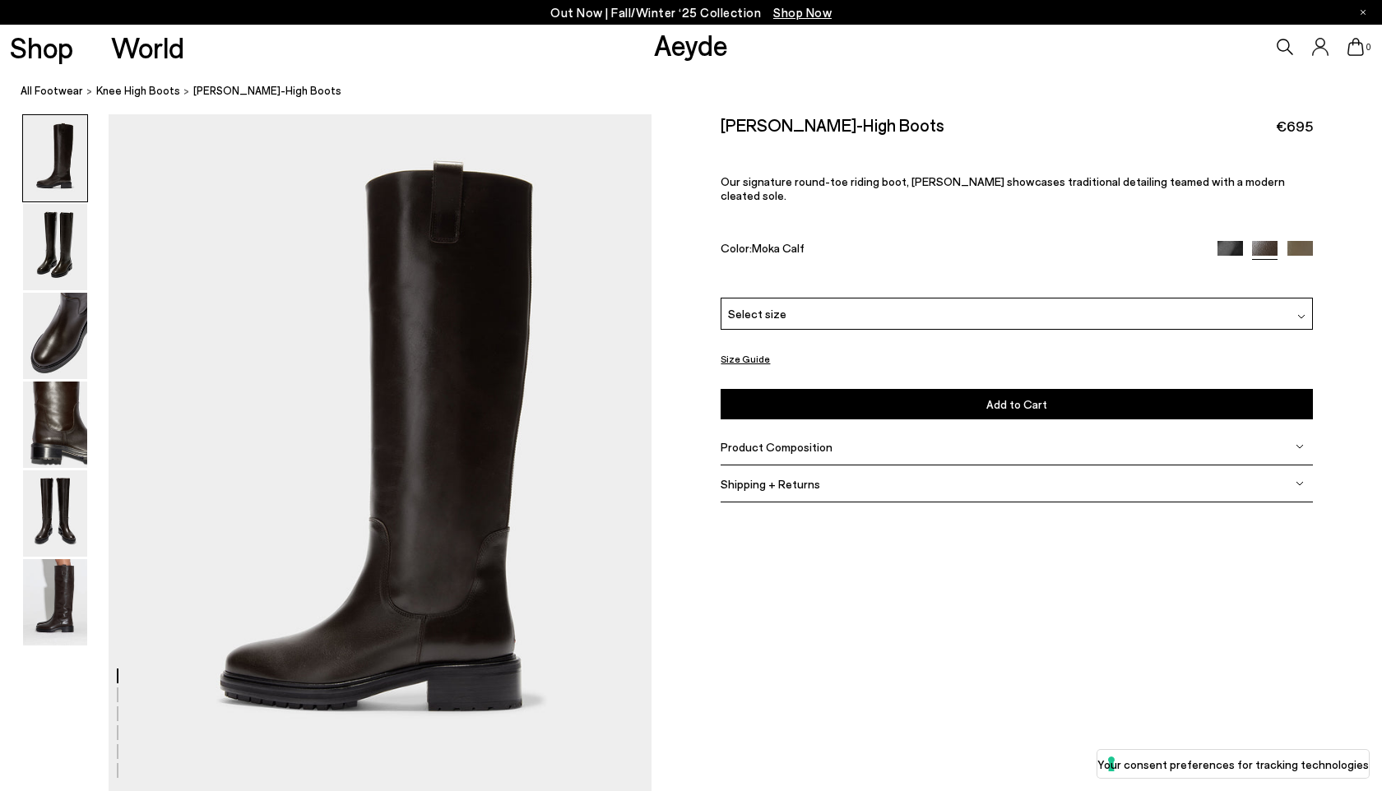
click at [1225, 241] on img at bounding box center [1229, 253] width 25 height 25
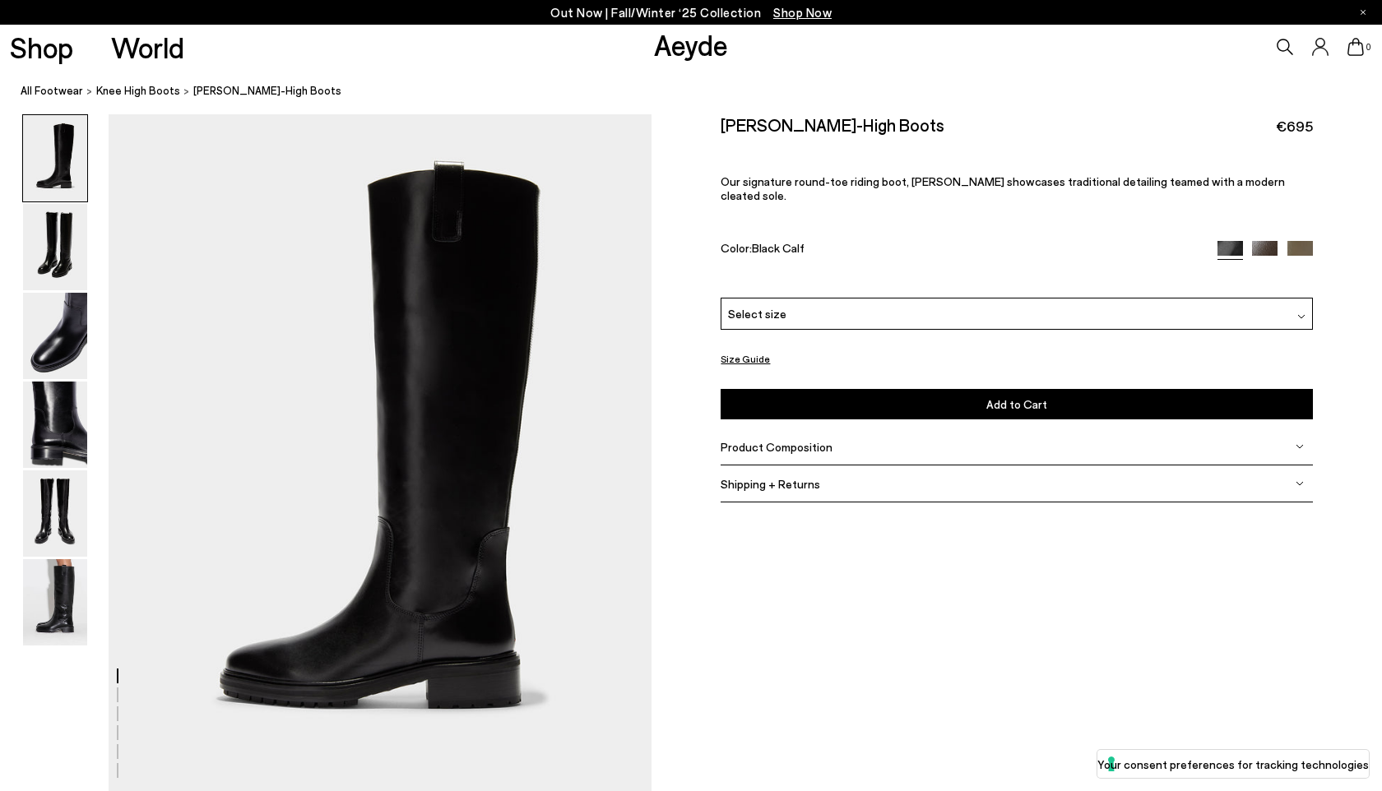
click at [1262, 243] on div at bounding box center [1264, 250] width 95 height 19
click at [1264, 241] on img at bounding box center [1264, 253] width 25 height 25
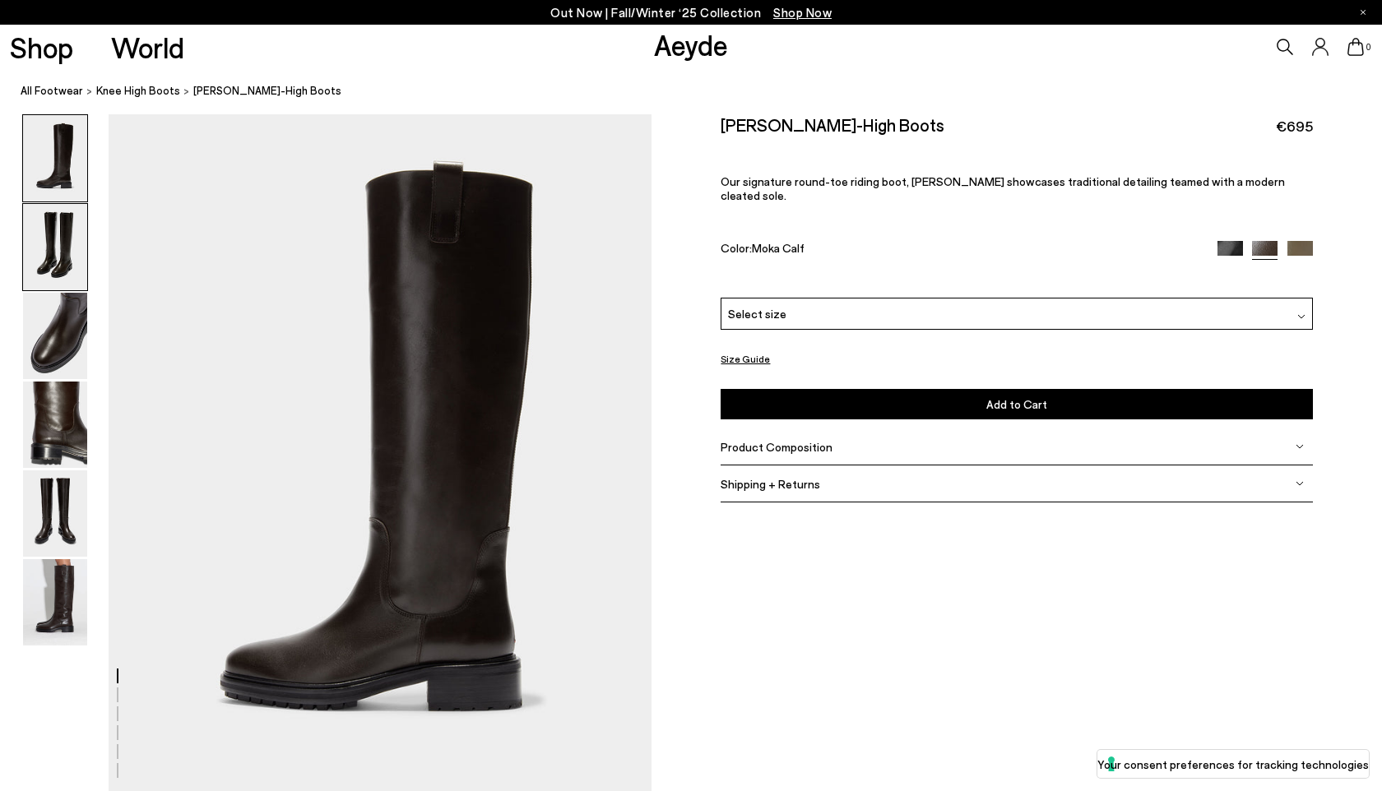
click at [49, 260] on img at bounding box center [55, 247] width 64 height 86
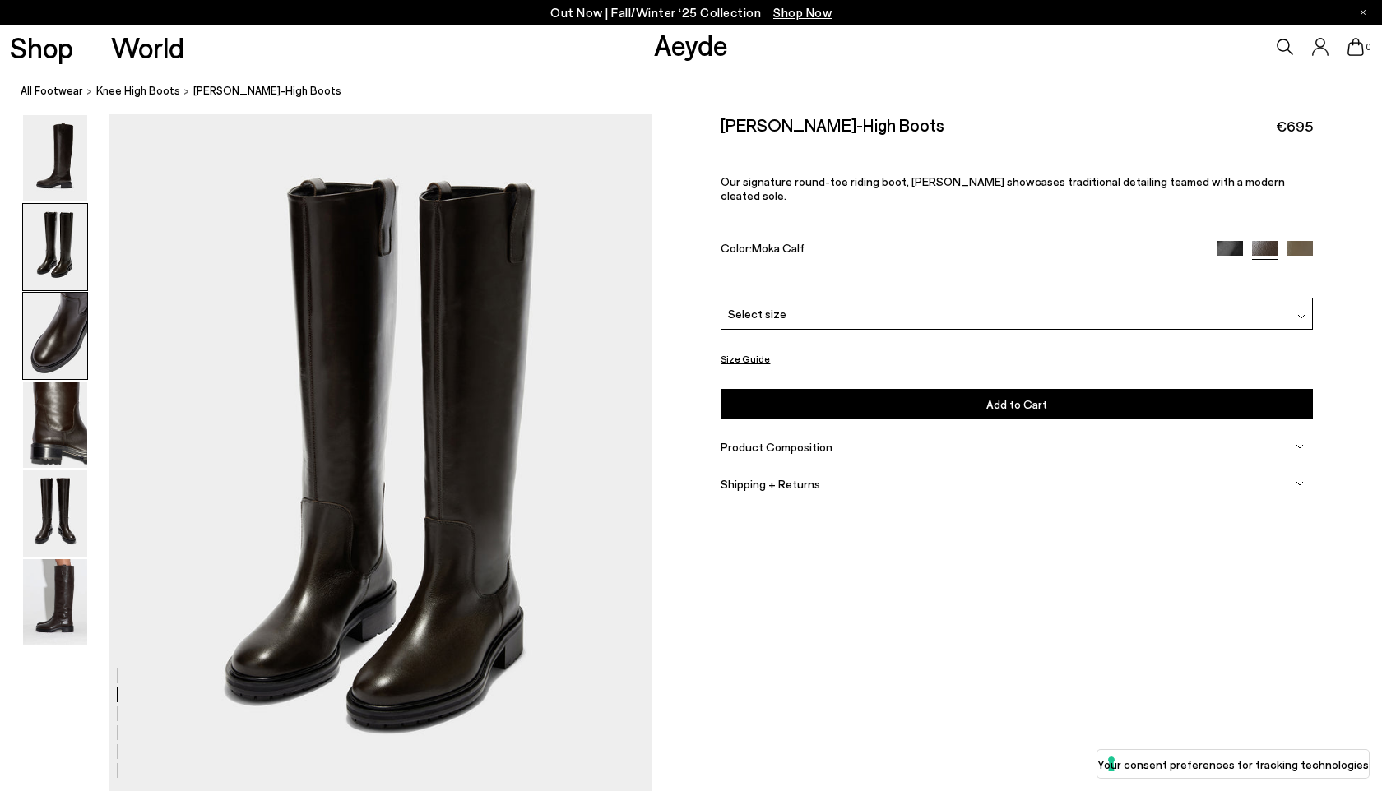
click at [69, 319] on img at bounding box center [55, 336] width 64 height 86
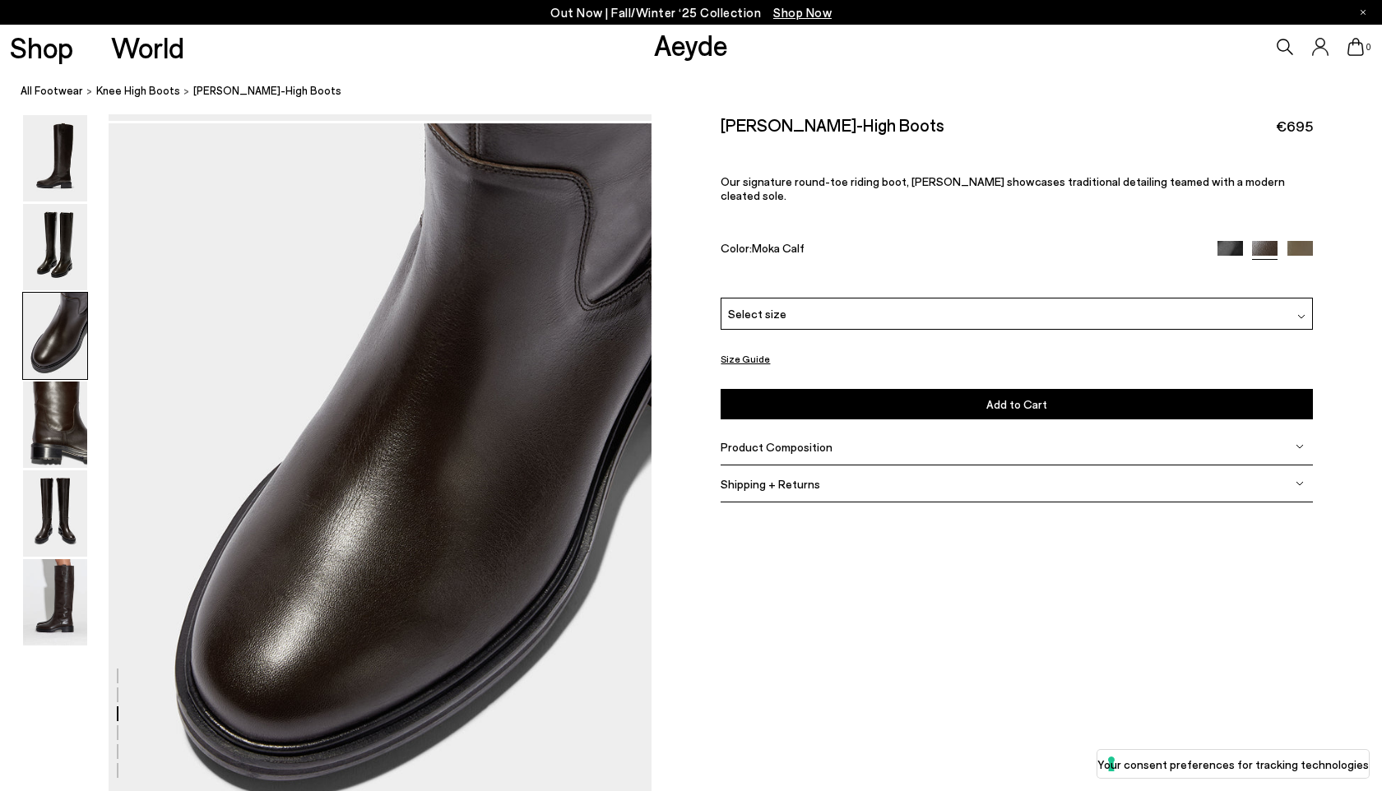
scroll to position [1407, 0]
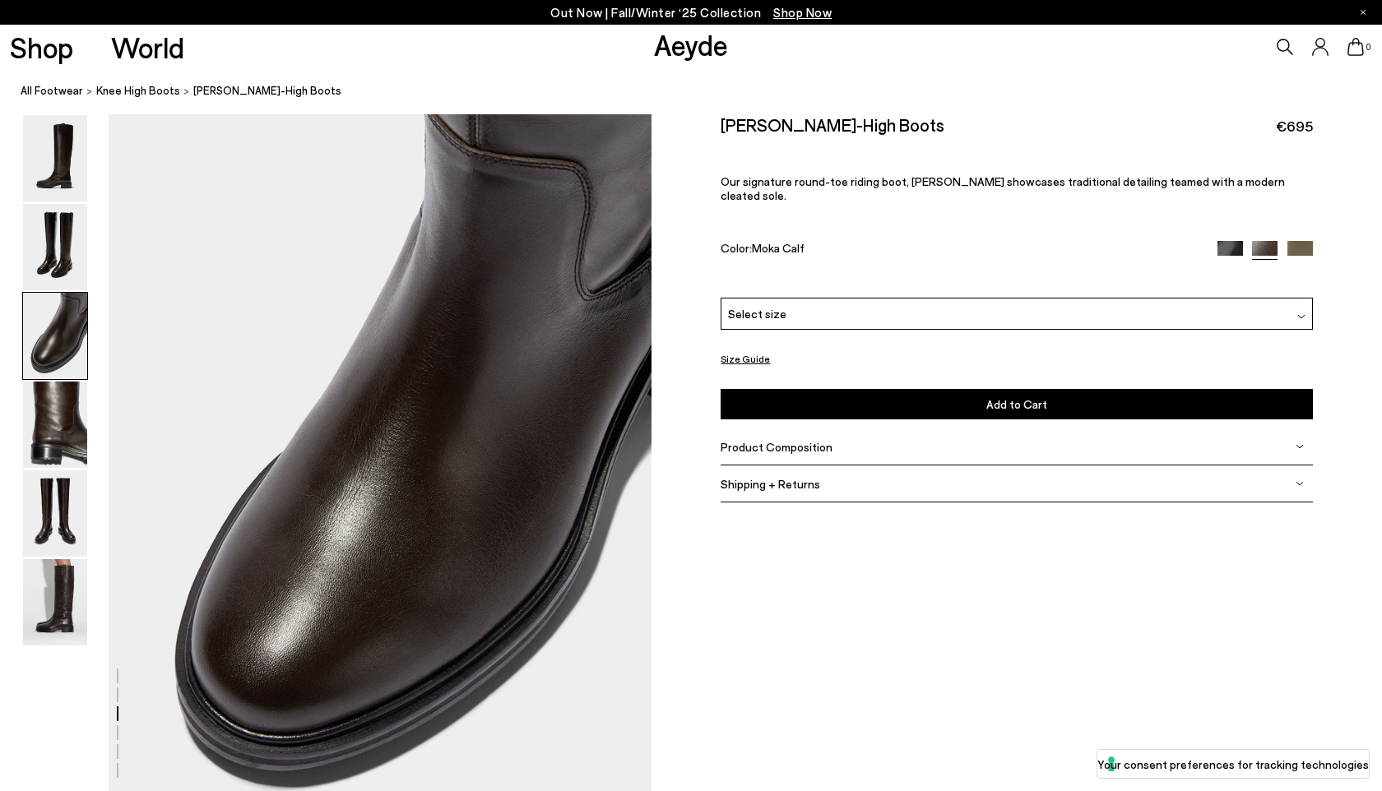
click at [68, 421] on img at bounding box center [55, 425] width 64 height 86
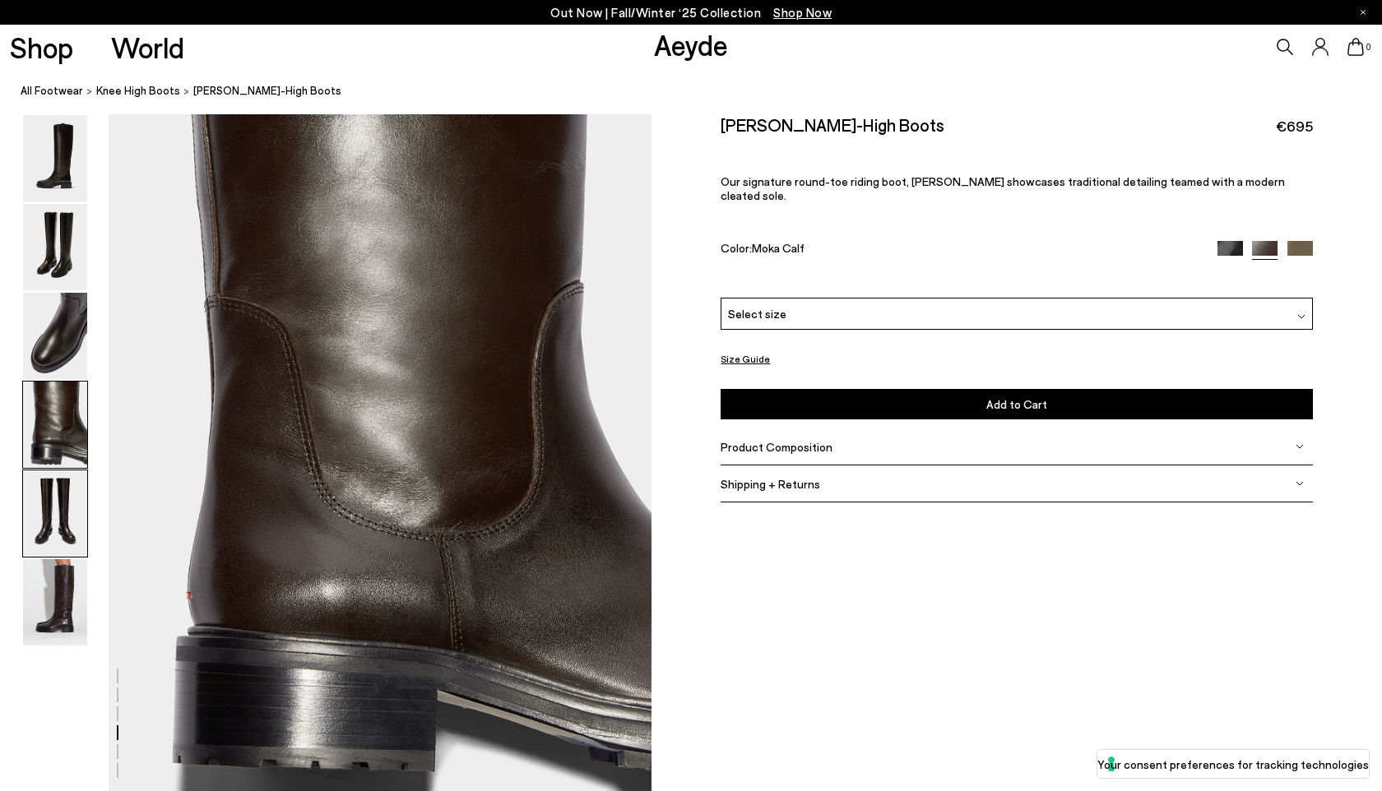
click at [72, 489] on img at bounding box center [55, 513] width 64 height 86
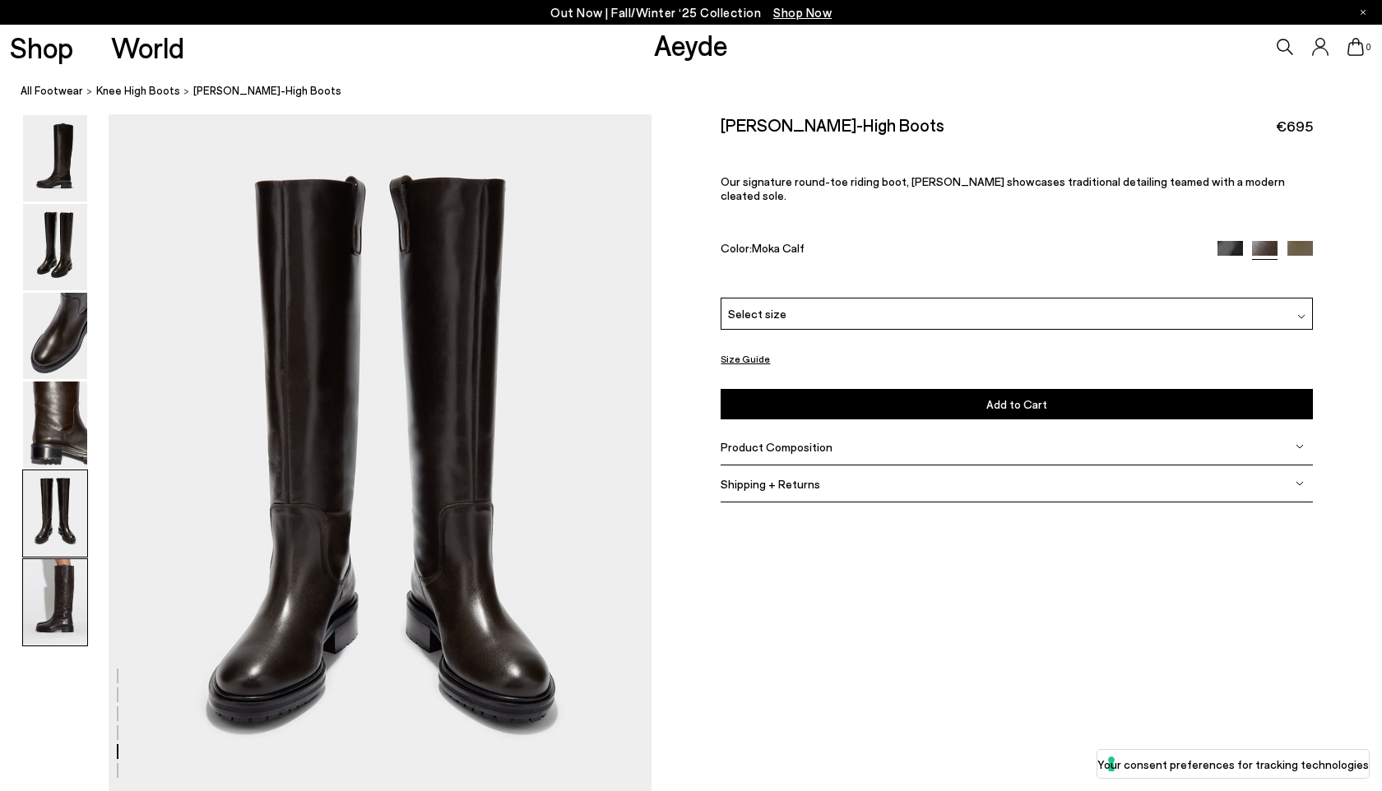
click at [66, 593] on img at bounding box center [55, 602] width 64 height 86
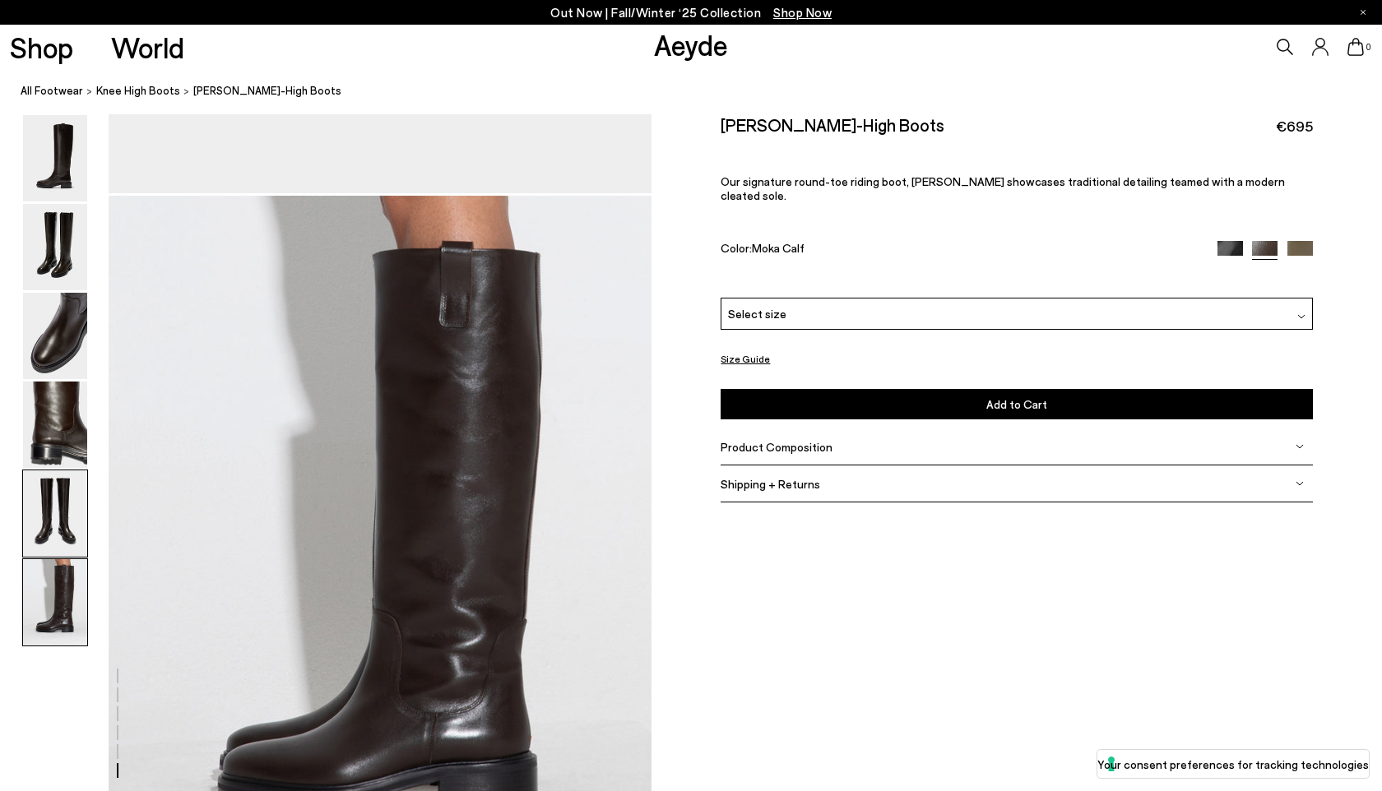
scroll to position [3490, 0]
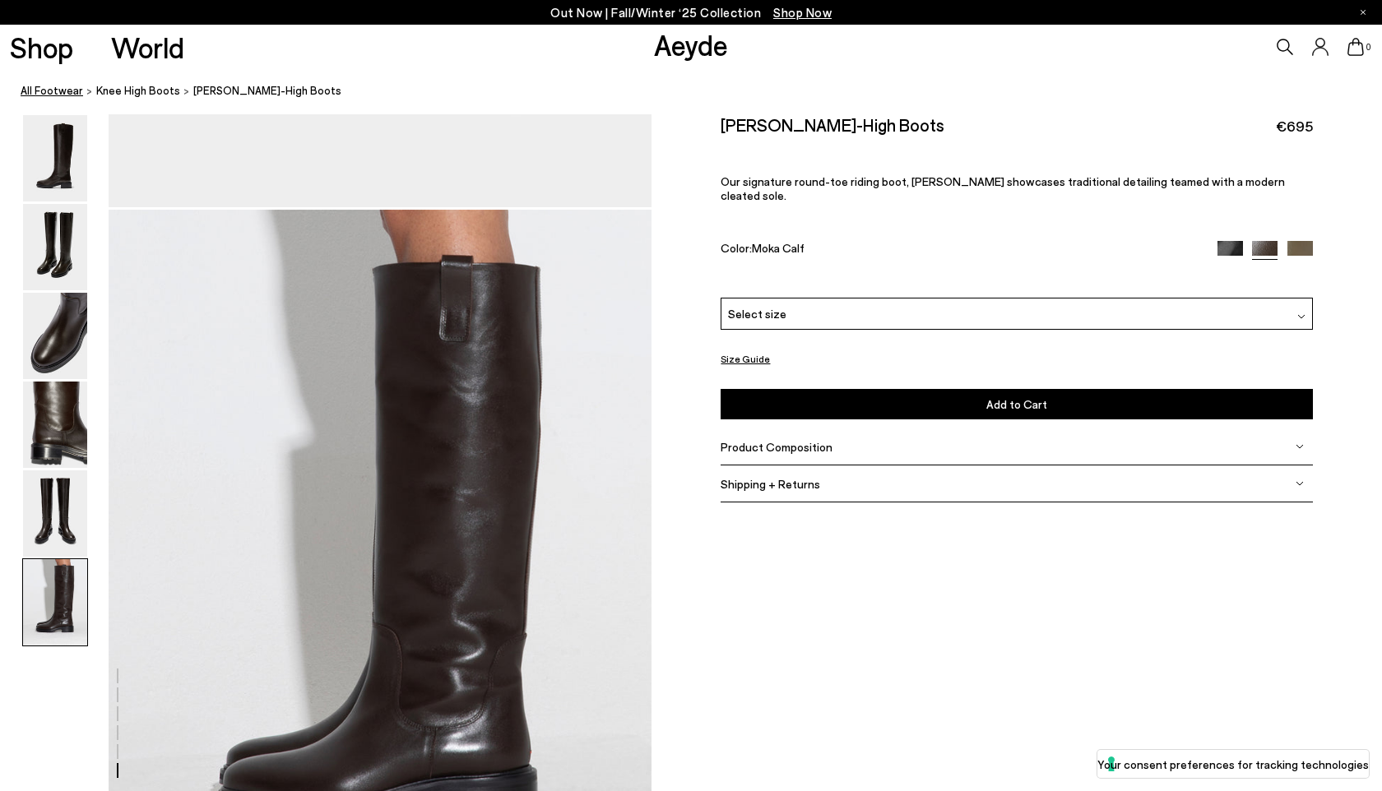
click at [62, 90] on link "All Footwear" at bounding box center [52, 90] width 63 height 17
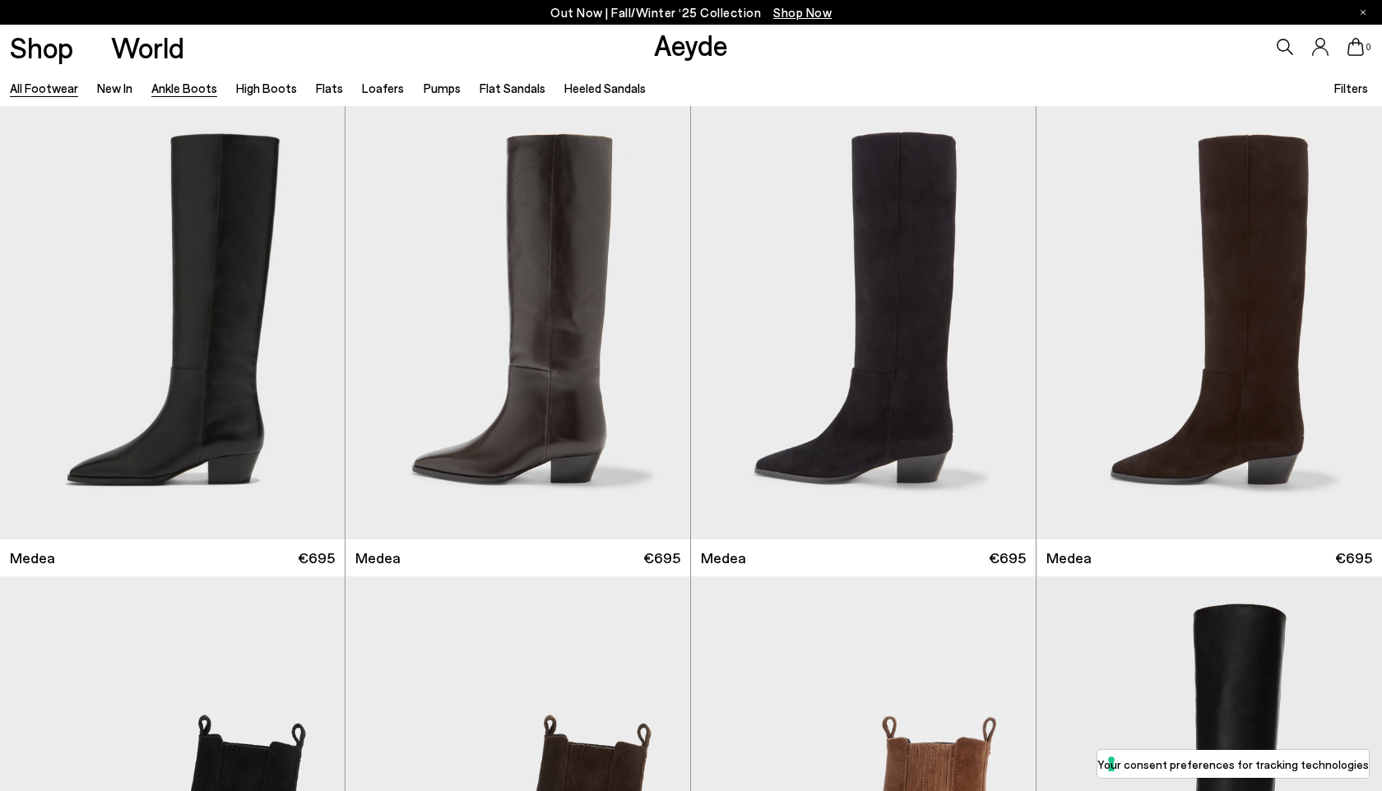
click at [187, 86] on link "Ankle Boots" at bounding box center [184, 88] width 66 height 15
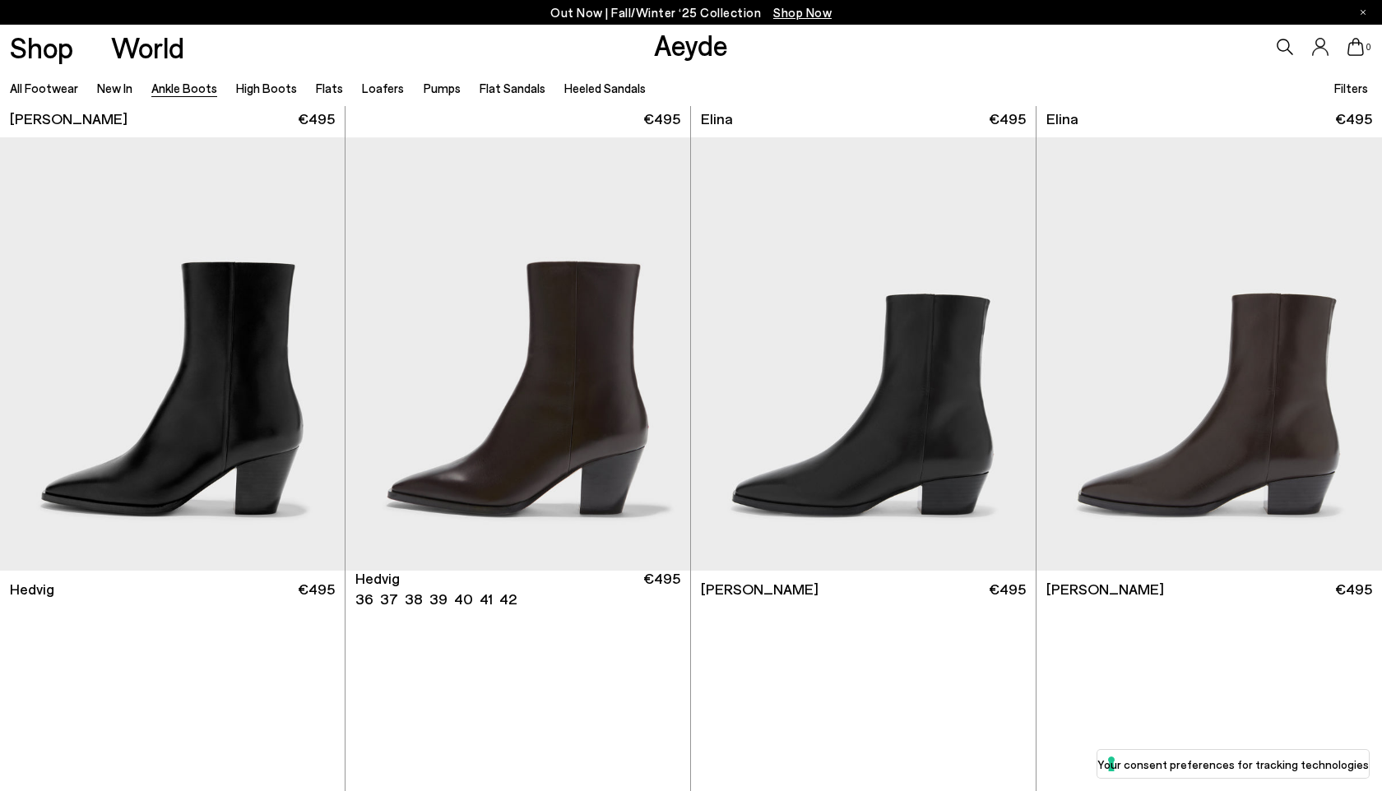
scroll to position [784, 0]
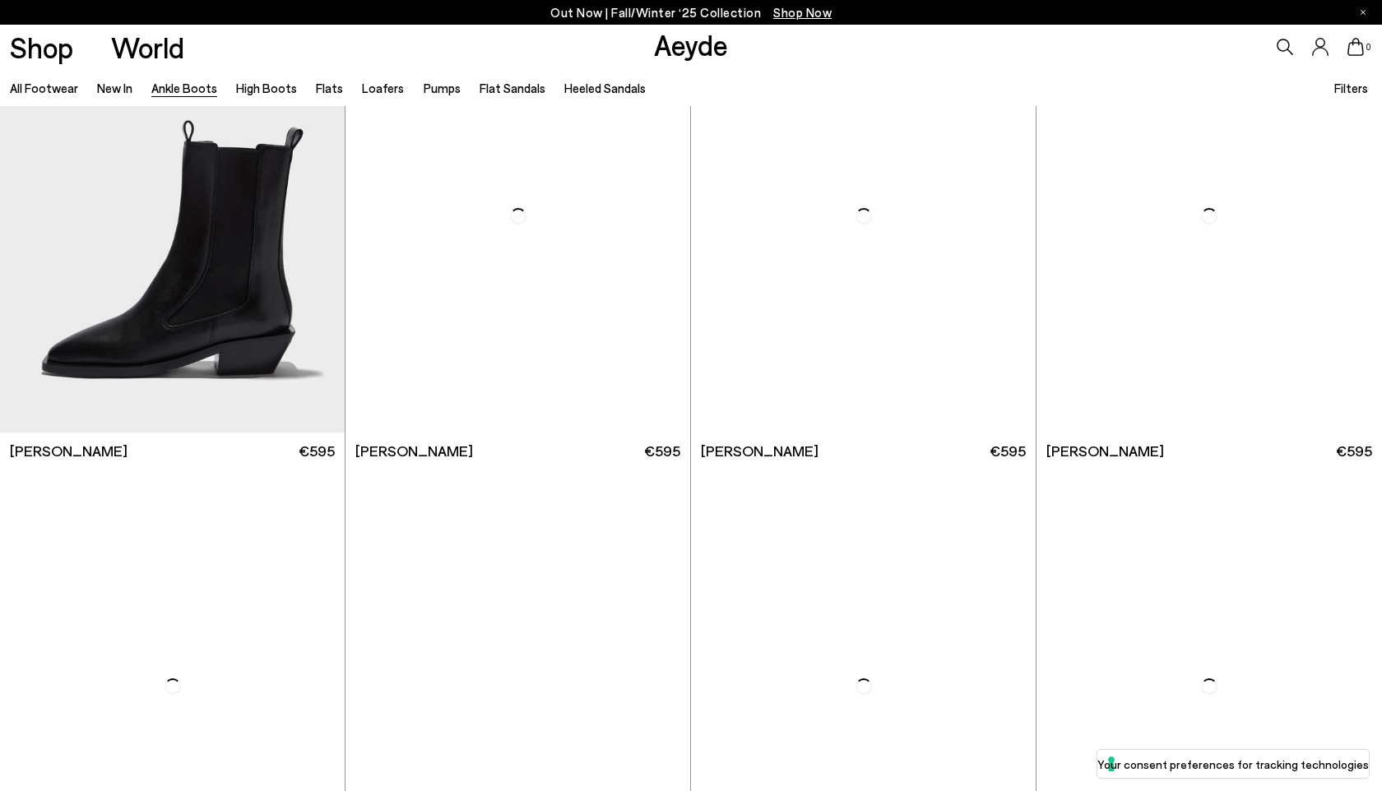
scroll to position [5875, 0]
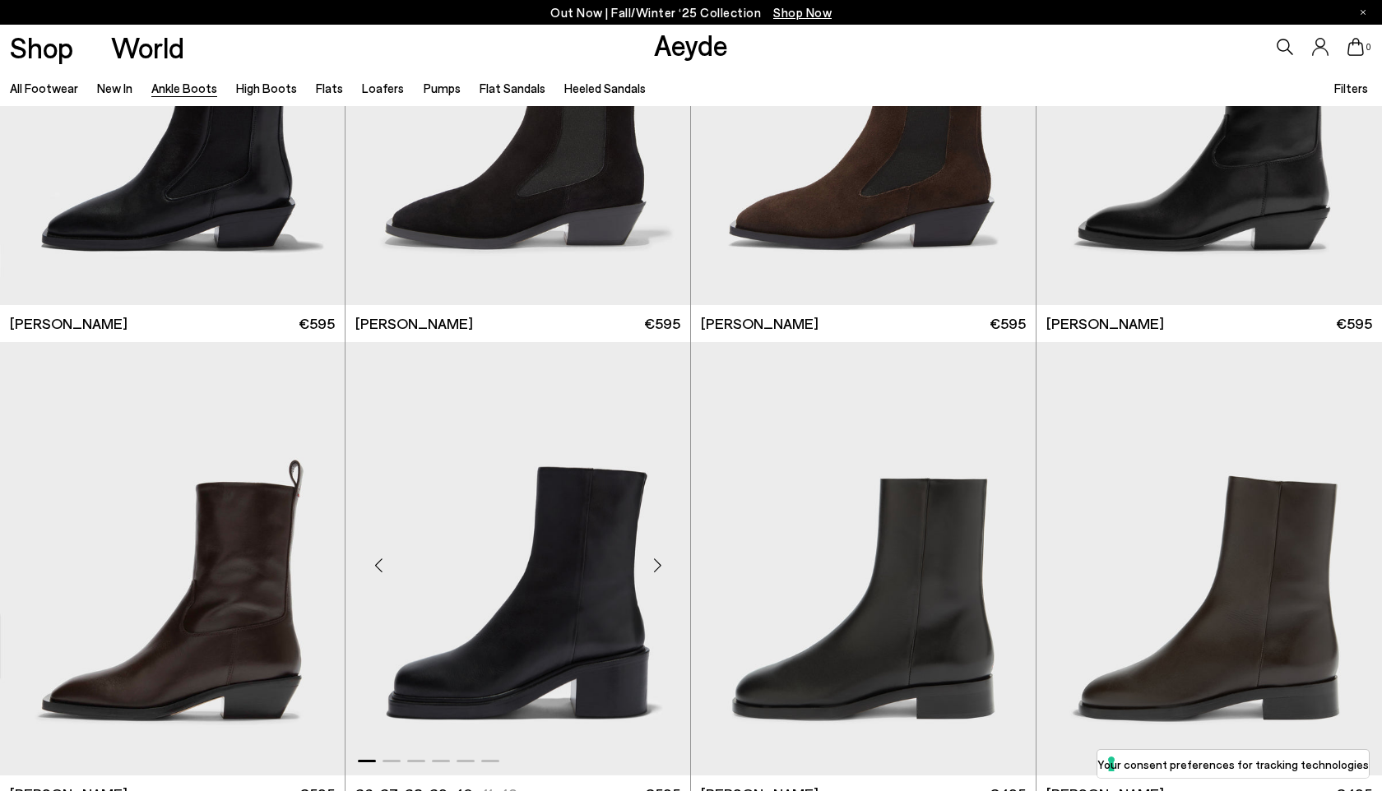
click at [661, 571] on div "Next slide" at bounding box center [656, 565] width 49 height 49
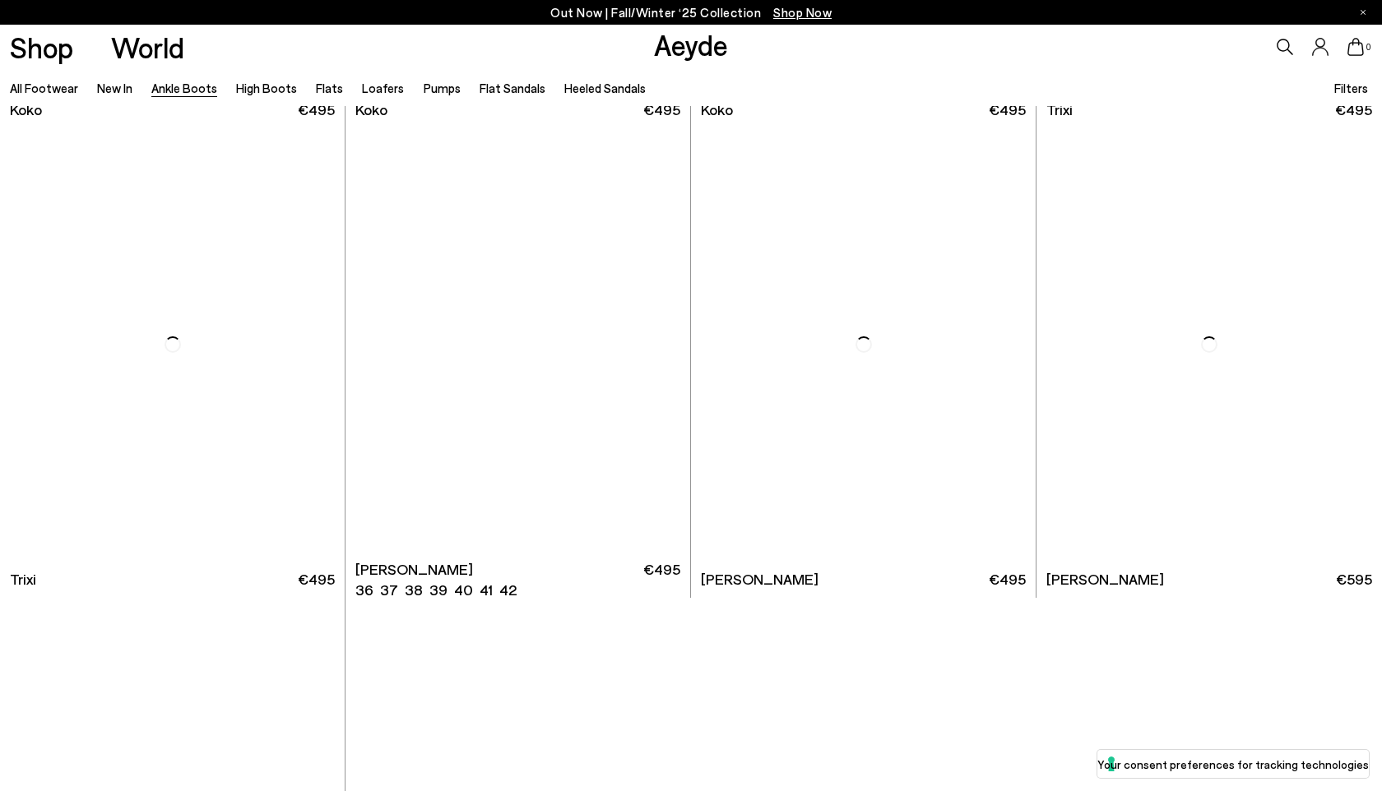
scroll to position [10057, 0]
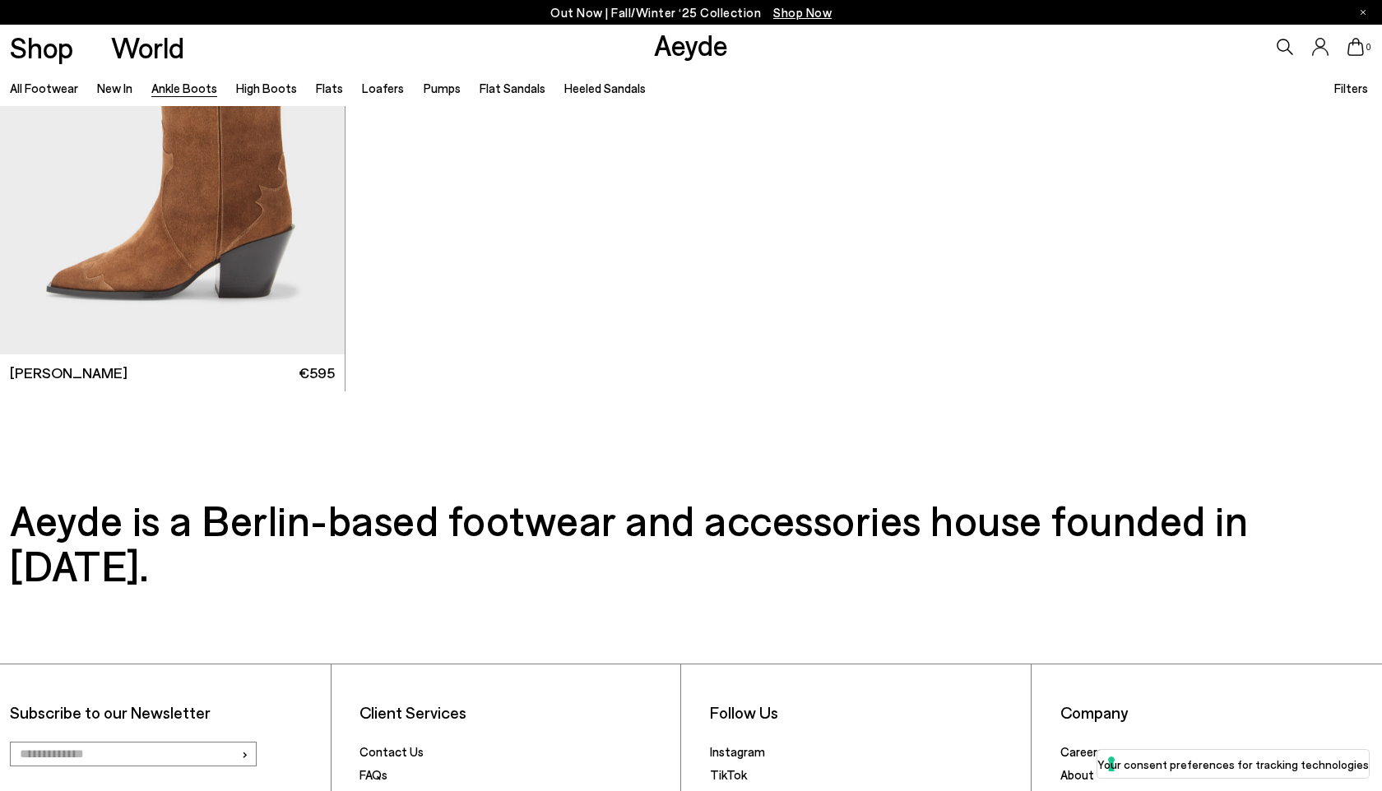
click at [211, 92] on link "Ankle Boots" at bounding box center [184, 88] width 66 height 15
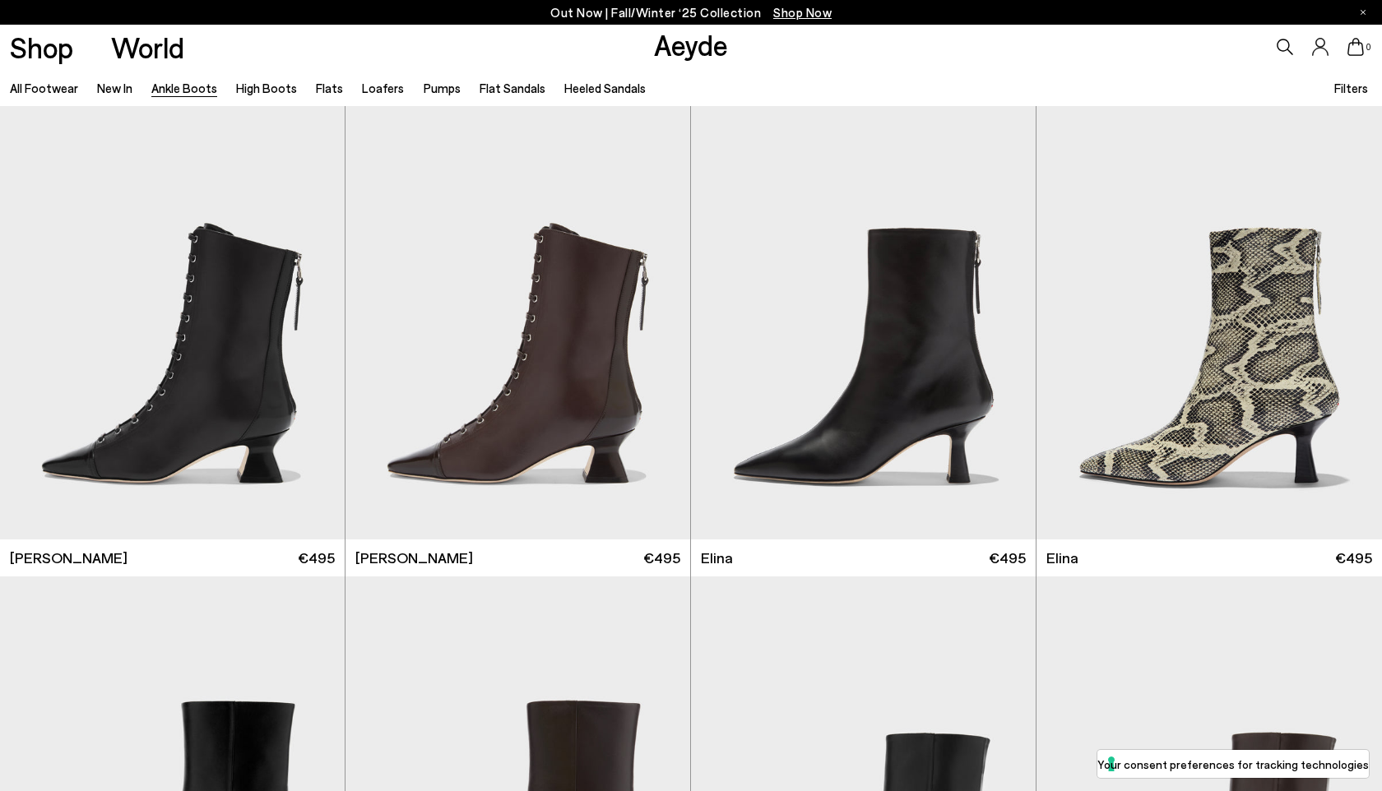
click at [337, 87] on ul "All Footwear New In Ankle Boots High Boots Flats Loafers Pumps Flat Sandals Hee…" at bounding box center [337, 87] width 655 height 37
click at [326, 90] on link "Flats" at bounding box center [329, 88] width 27 height 15
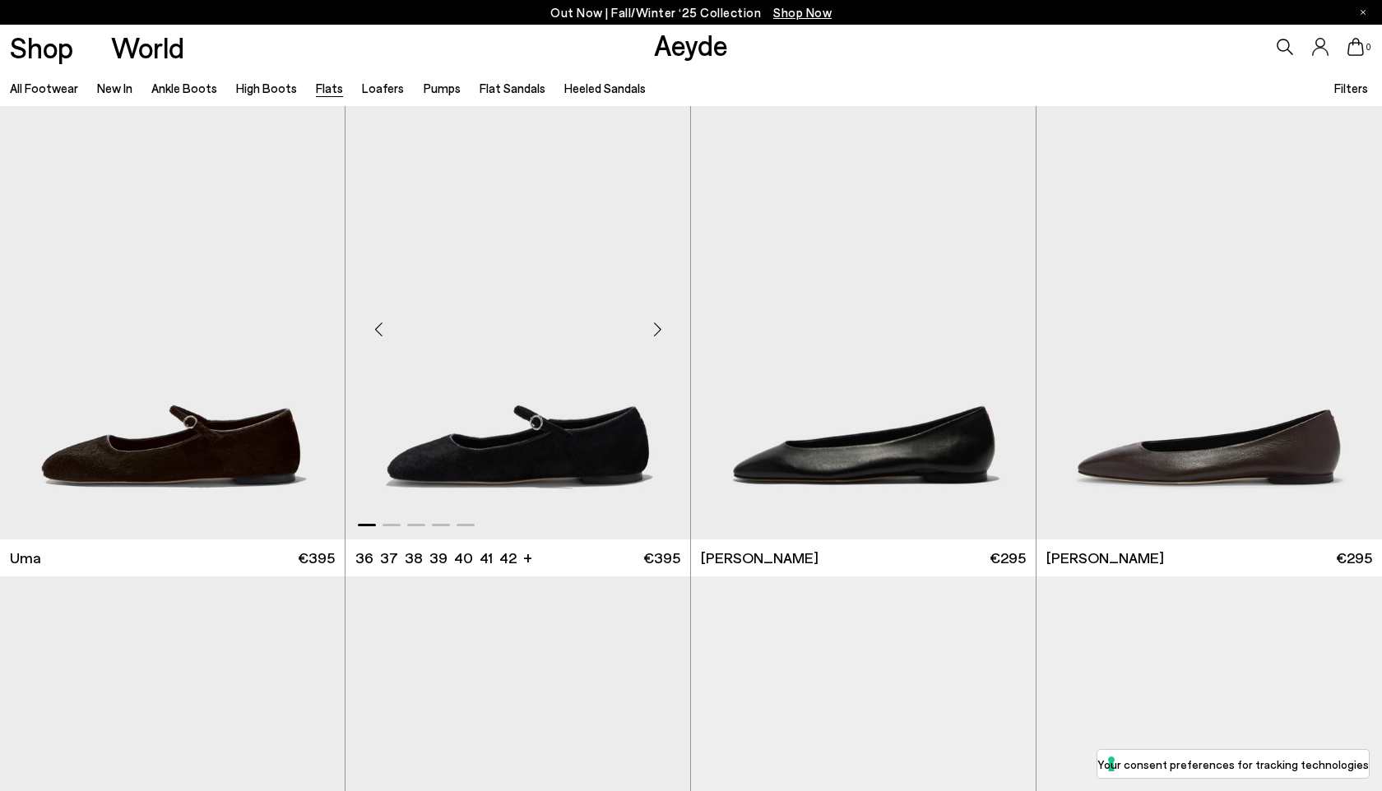
click at [665, 336] on div "Next slide" at bounding box center [656, 329] width 49 height 49
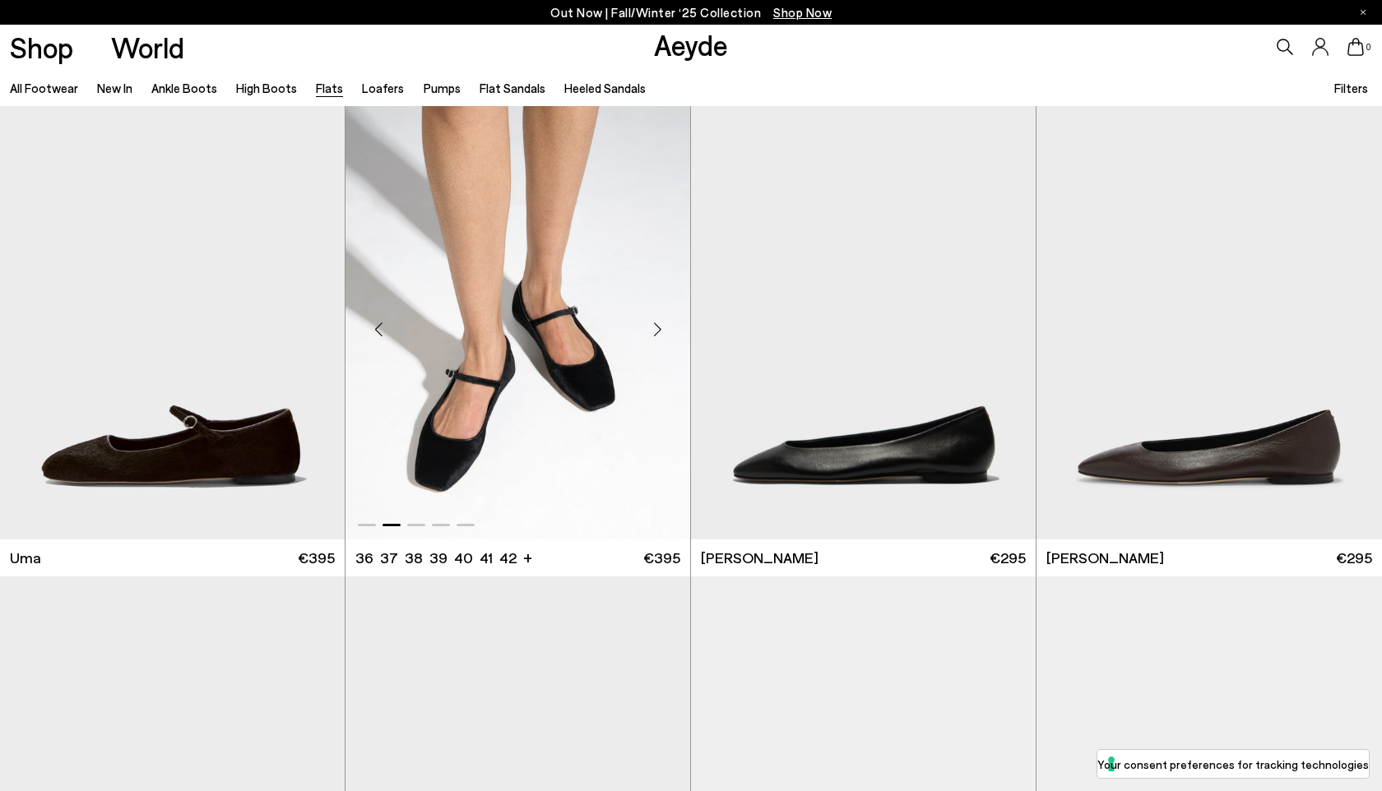
click at [665, 336] on div "Next slide" at bounding box center [656, 329] width 49 height 49
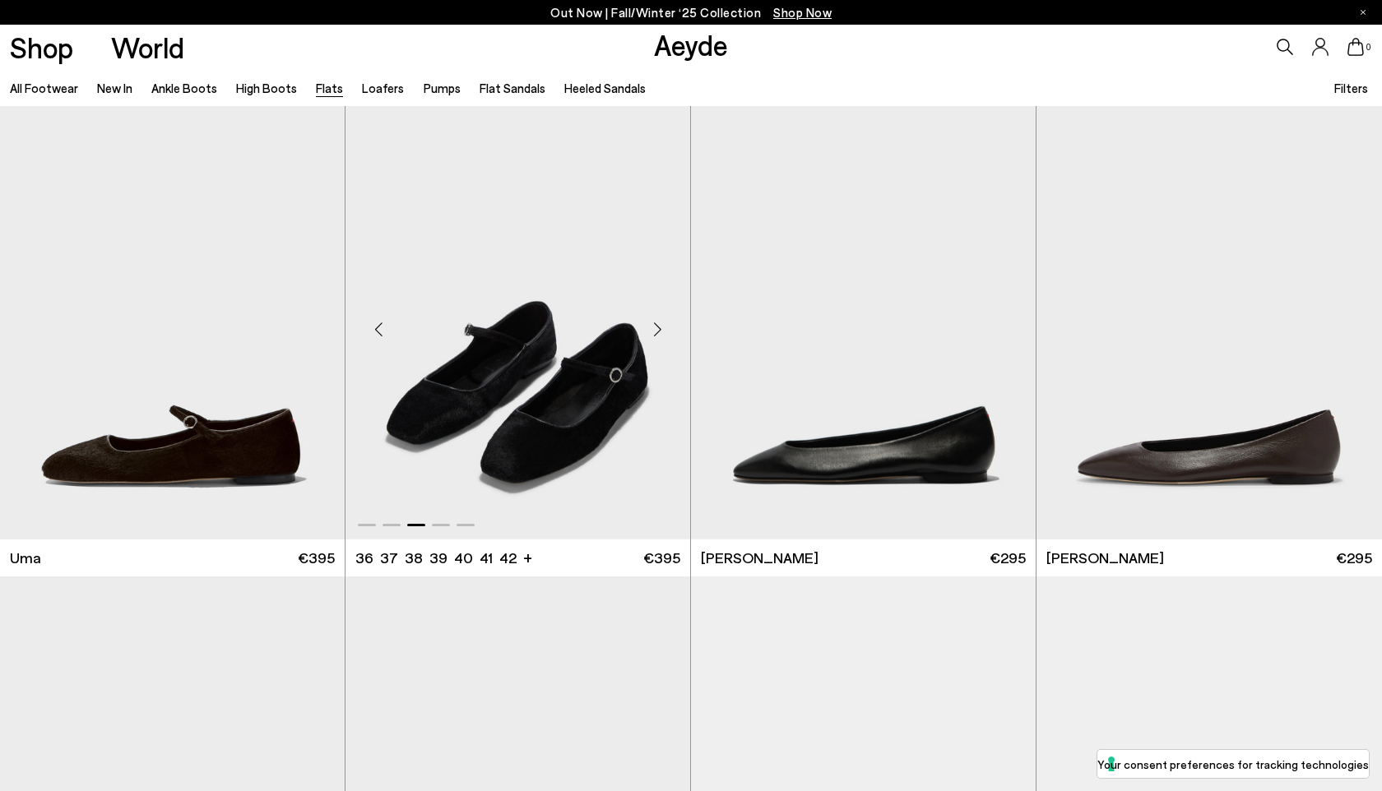
click at [665, 336] on div "Next slide" at bounding box center [656, 329] width 49 height 49
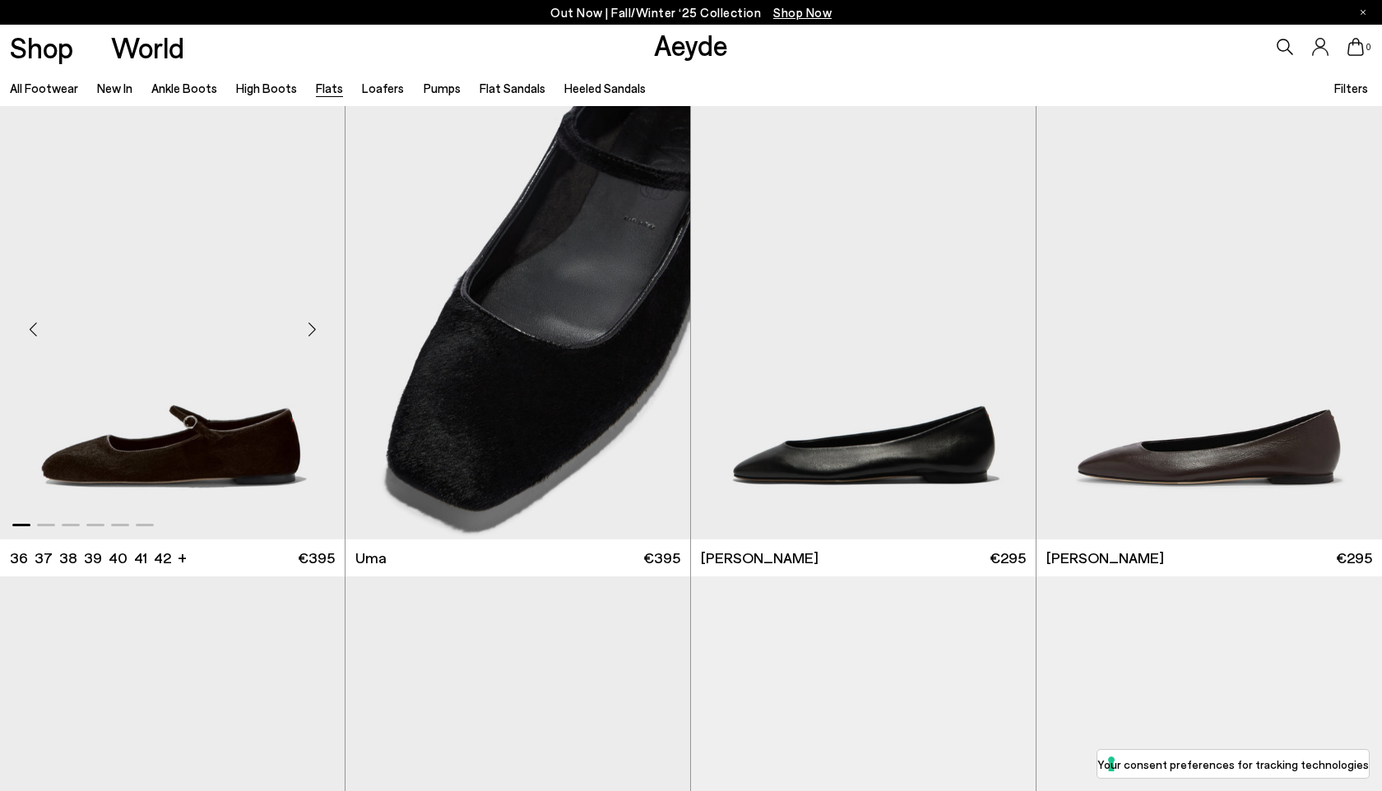
click at [309, 338] on div "Next slide" at bounding box center [311, 329] width 49 height 49
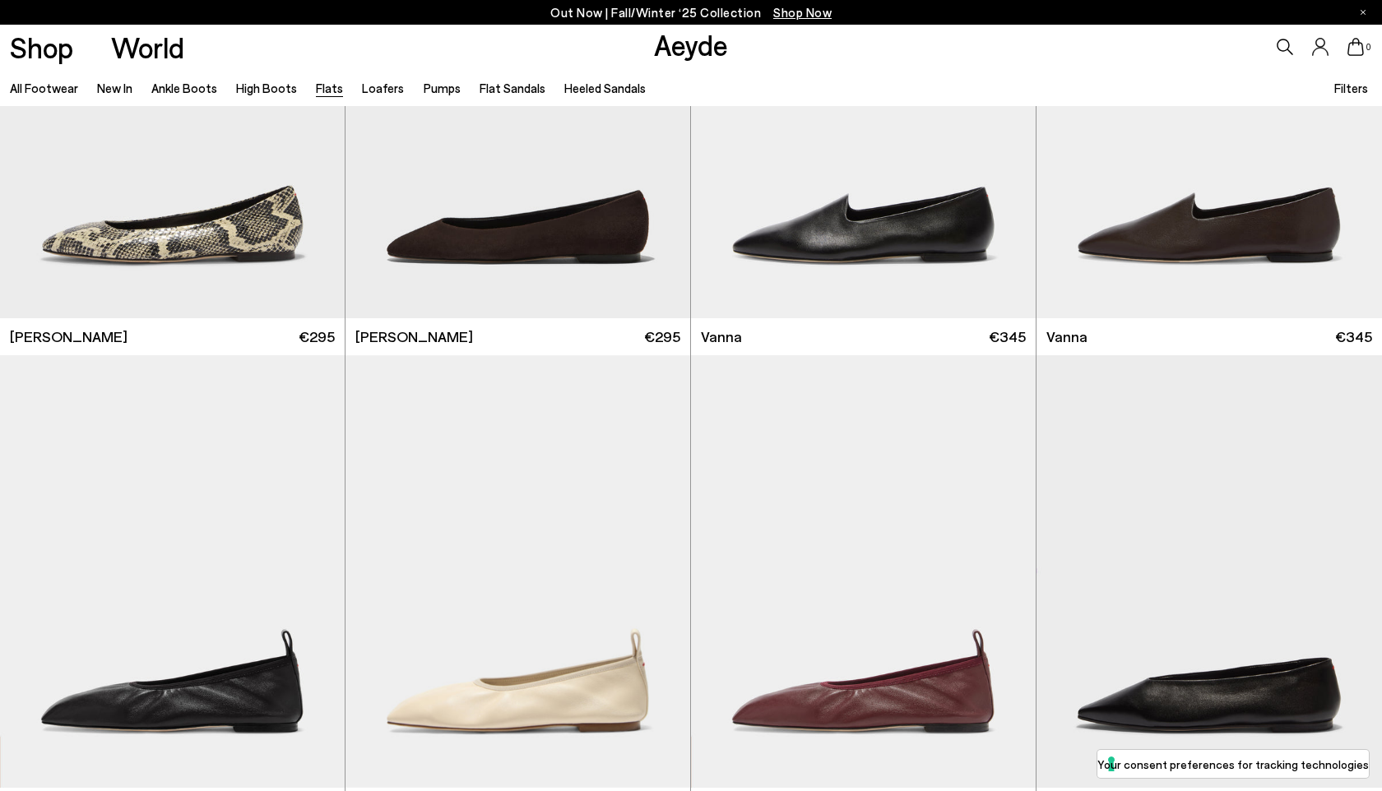
scroll to position [1024, 0]
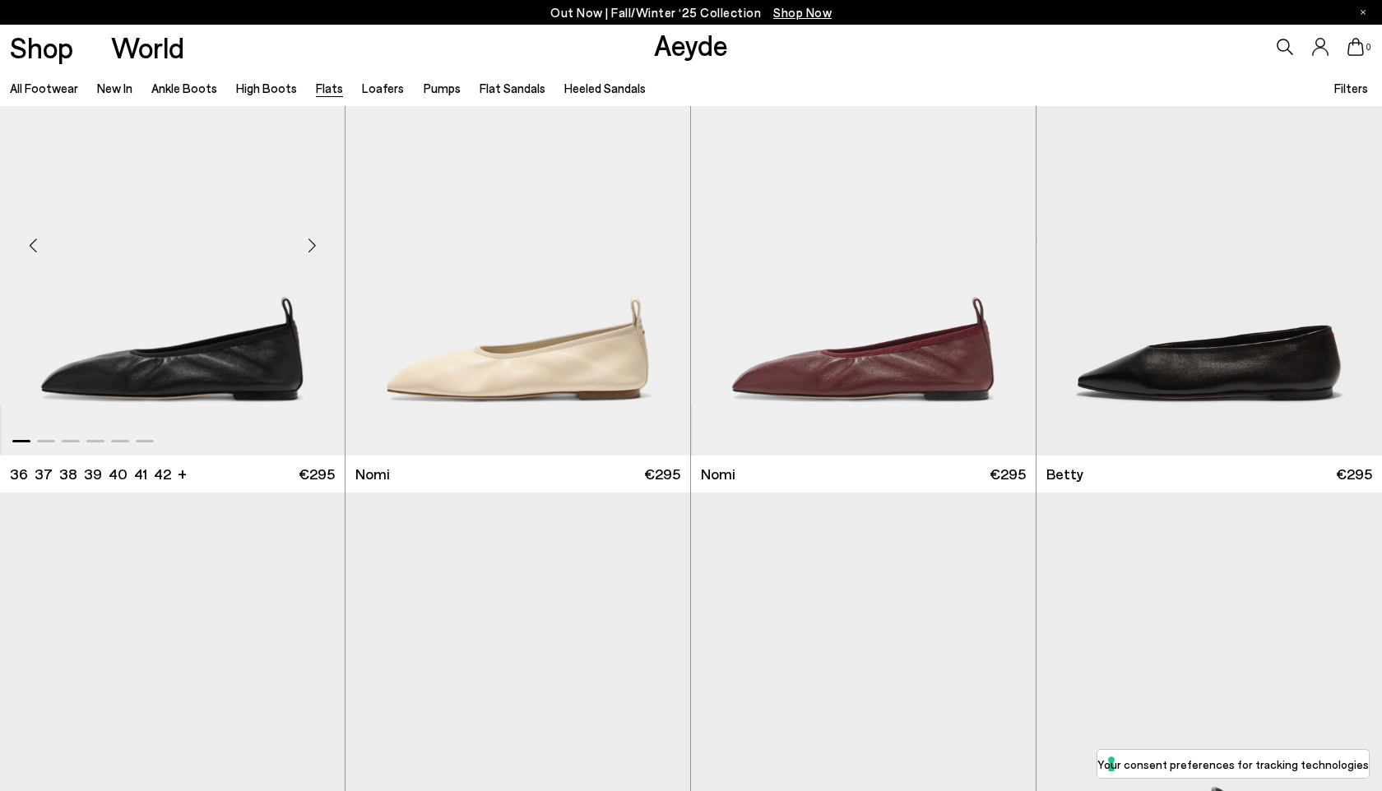
click at [317, 252] on div "Next slide" at bounding box center [311, 245] width 49 height 49
